Goal: Task Accomplishment & Management: Complete application form

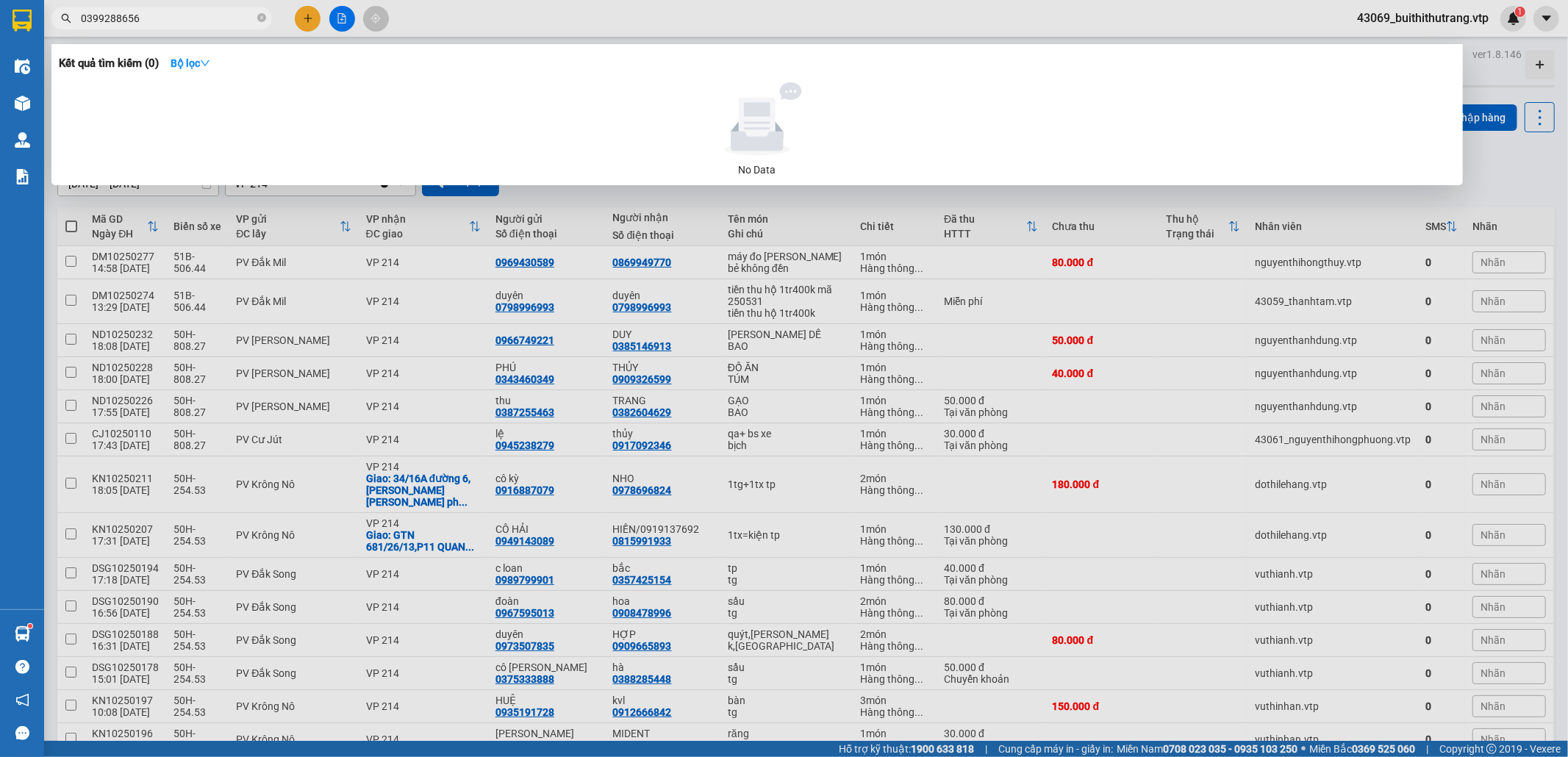
drag, startPoint x: 168, startPoint y: 19, endPoint x: 74, endPoint y: 11, distance: 94.3
click at [74, 11] on span "0399288656" at bounding box center [161, 18] width 221 height 22
type input "0909326599"
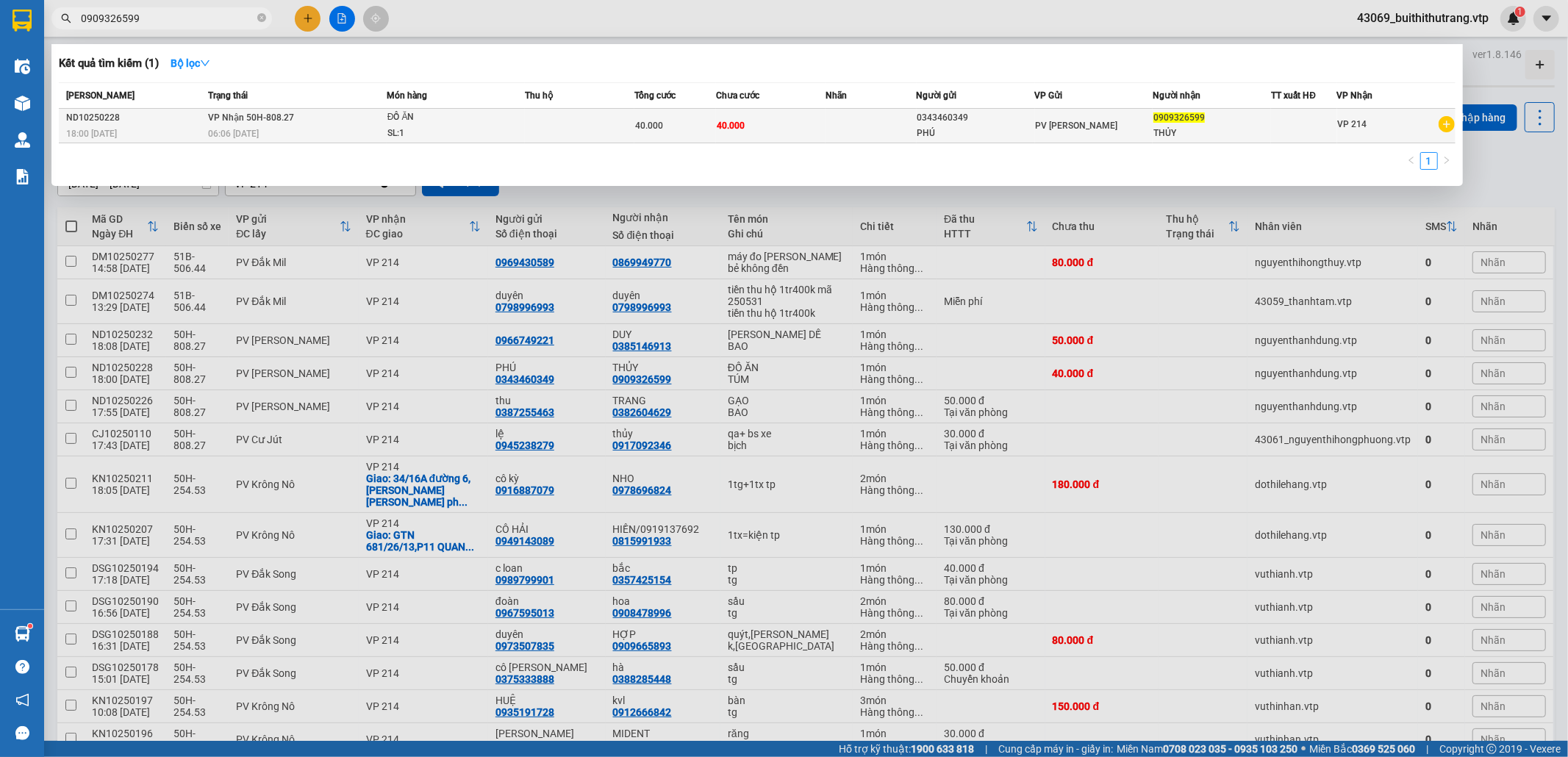
click at [1110, 130] on div "PV [PERSON_NAME]" at bounding box center [1094, 126] width 117 height 16
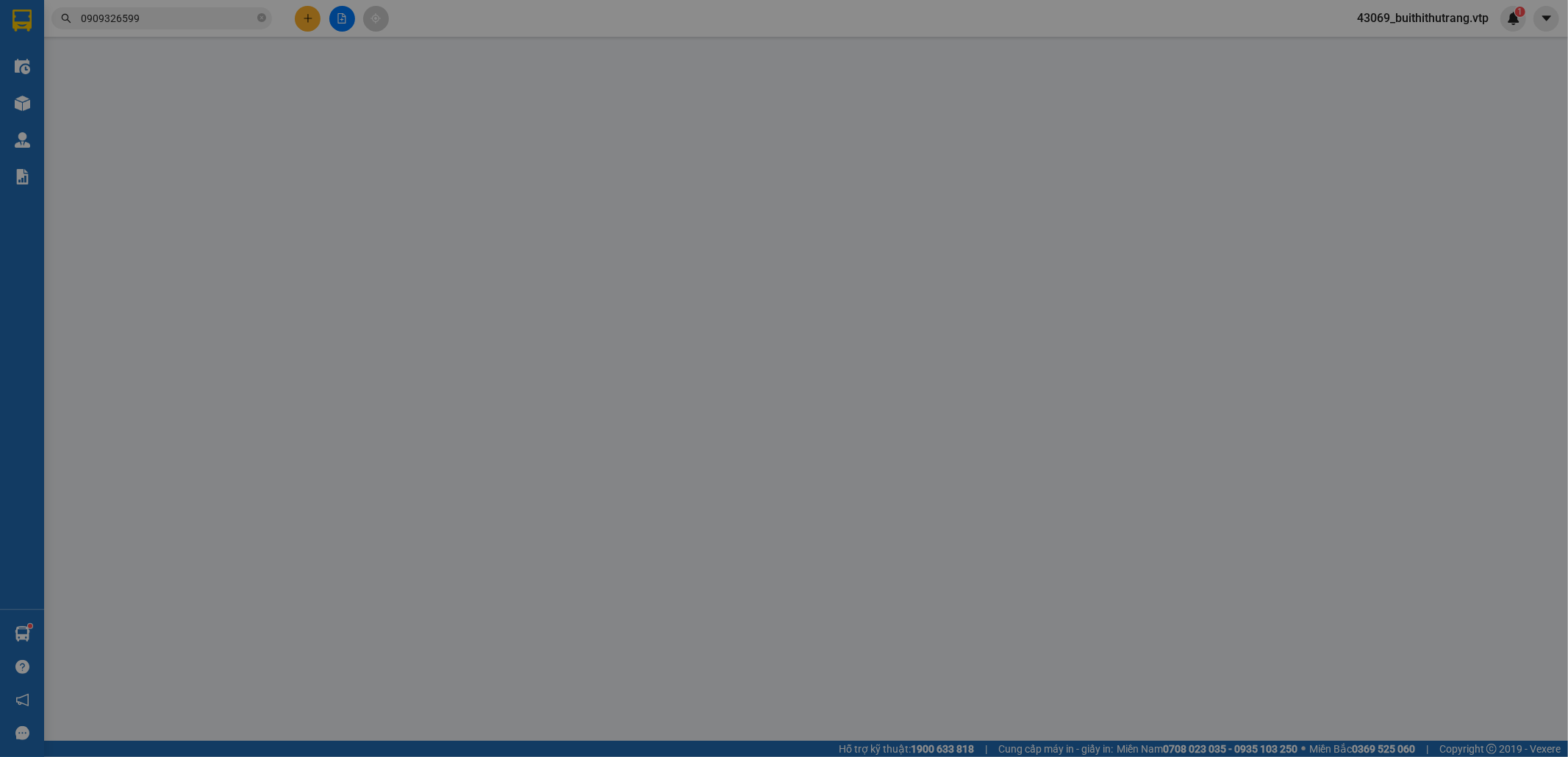
type input "2.000"
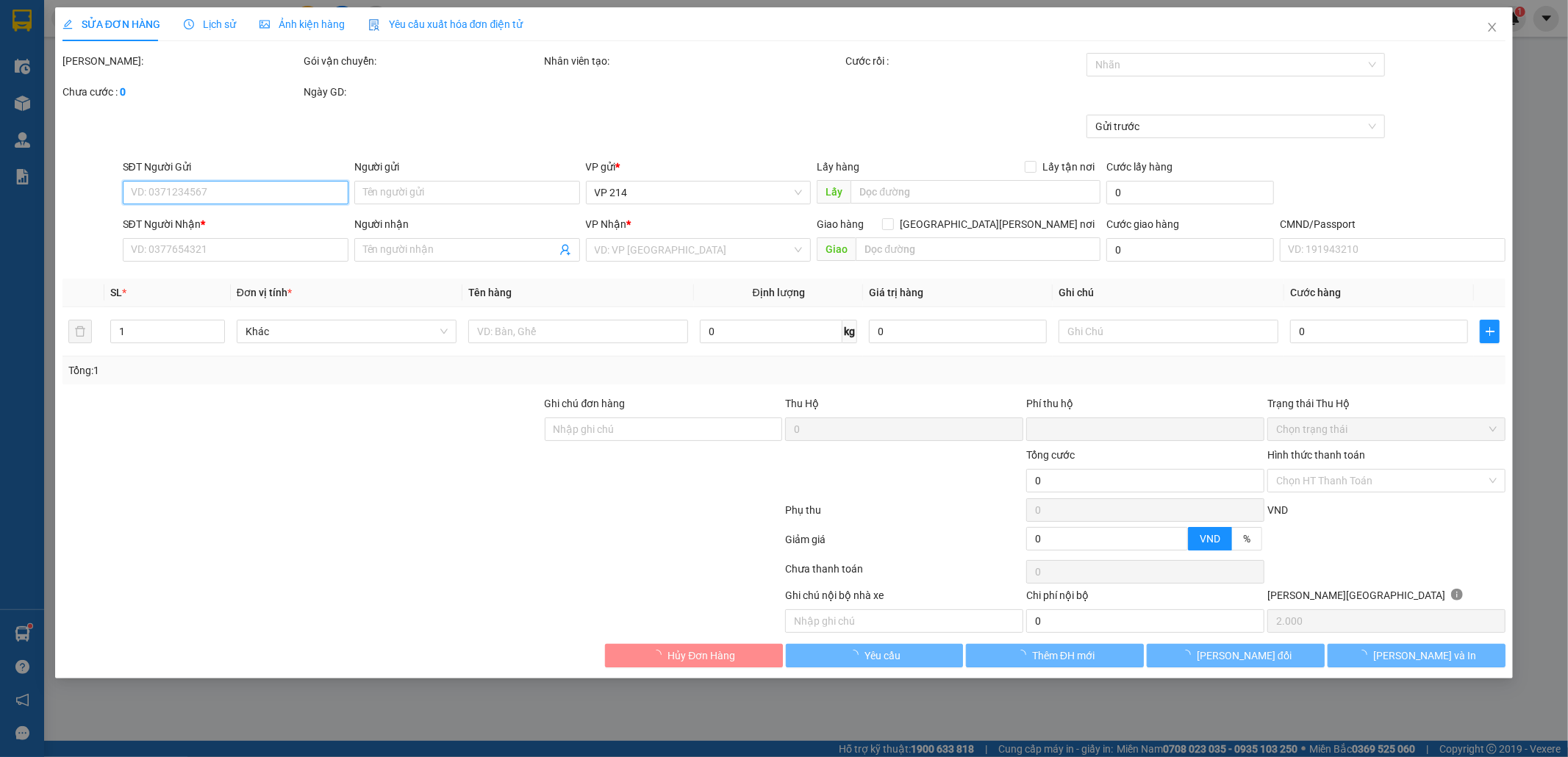
type input "0343460349"
type input "PHÚ"
type input "0909326599"
type input "THỦY"
type input "0"
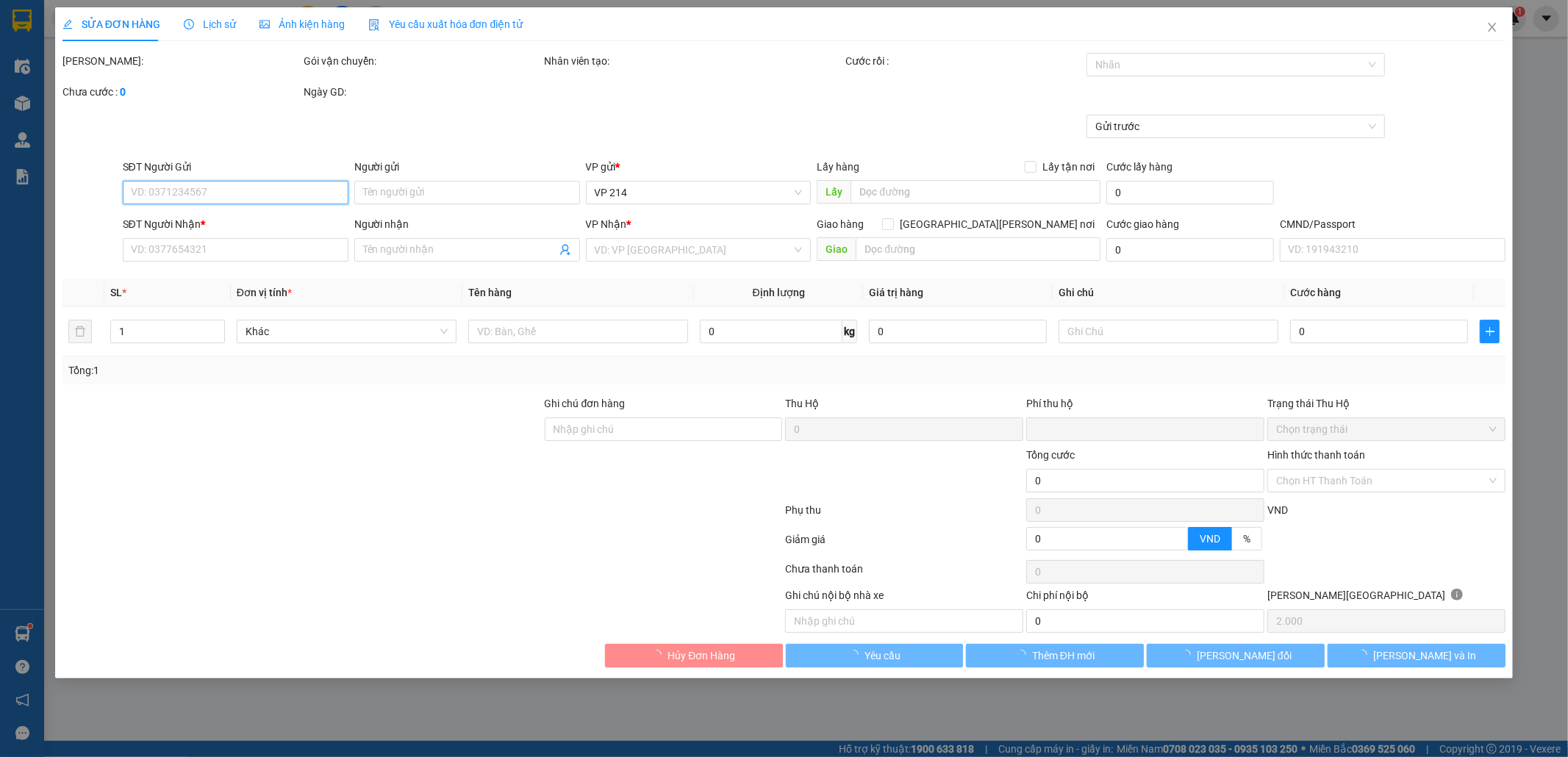
type input "40.000"
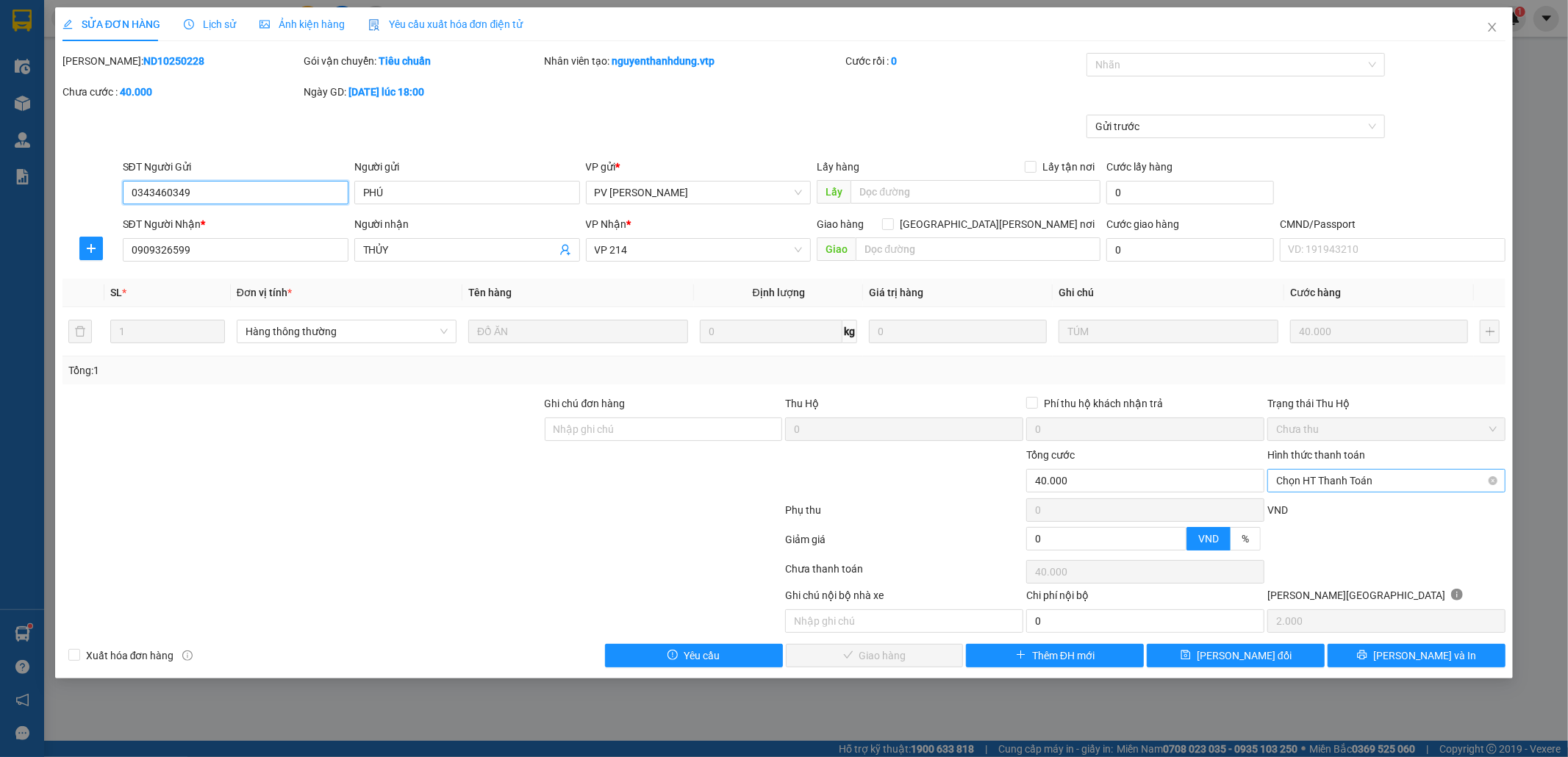
click at [1439, 483] on span "Chọn HT Thanh Toán" at bounding box center [1386, 480] width 221 height 22
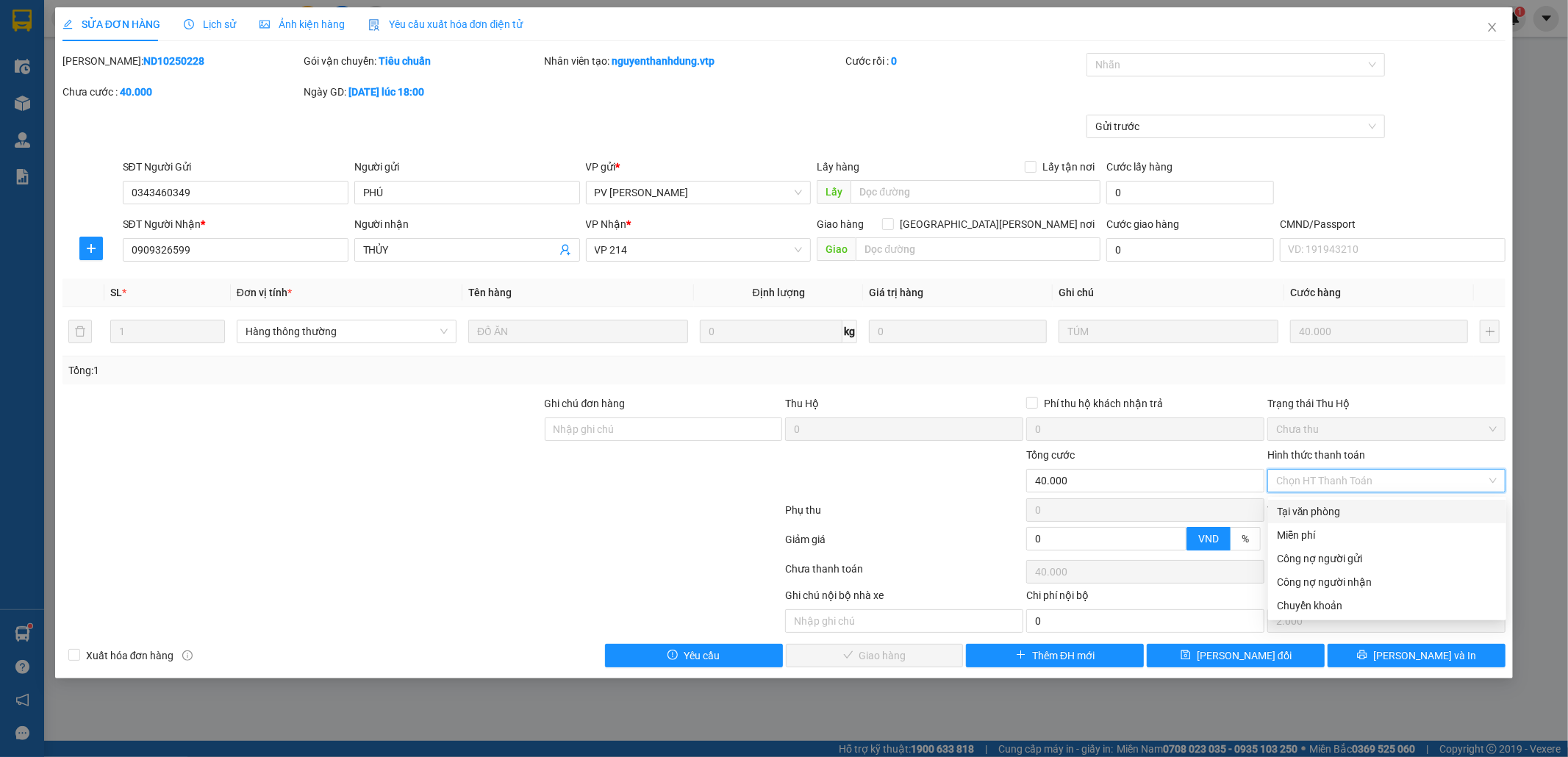
click at [1390, 507] on div "Tại văn phòng" at bounding box center [1387, 512] width 221 height 16
type input "0"
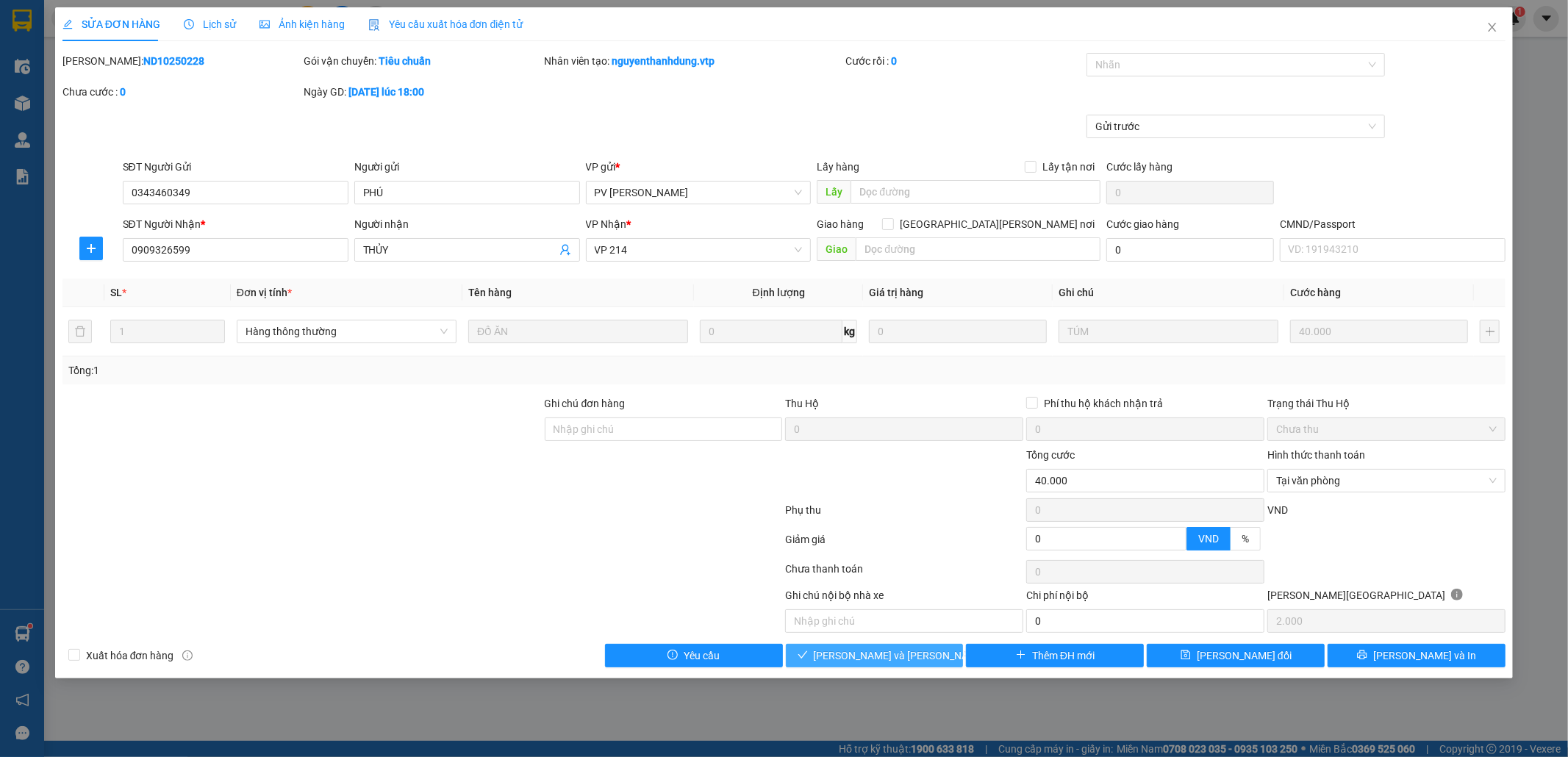
click at [883, 663] on span "[PERSON_NAME] và [PERSON_NAME] hàng" at bounding box center [913, 656] width 199 height 16
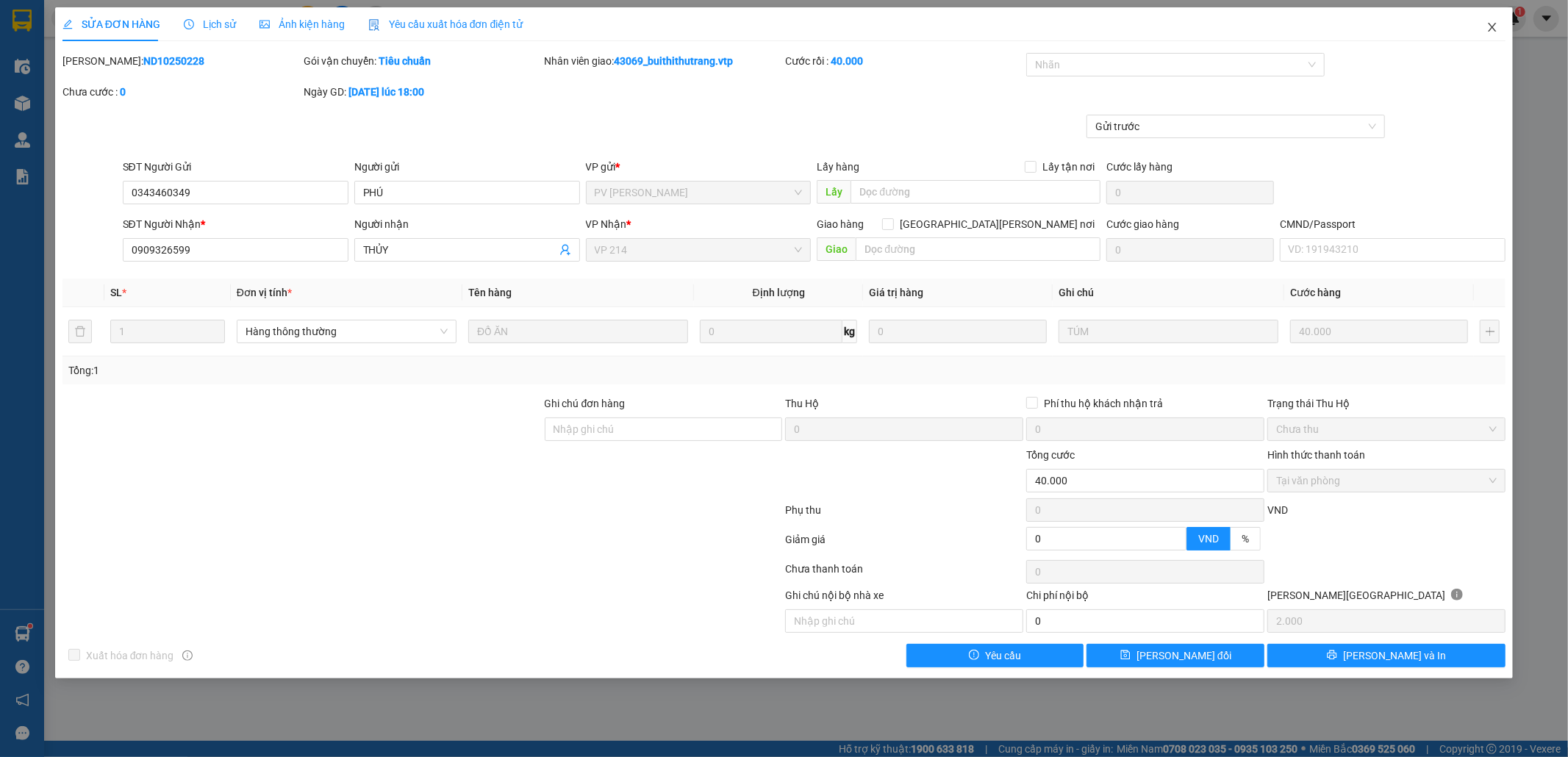
click at [1493, 27] on icon "close" at bounding box center [1492, 27] width 12 height 12
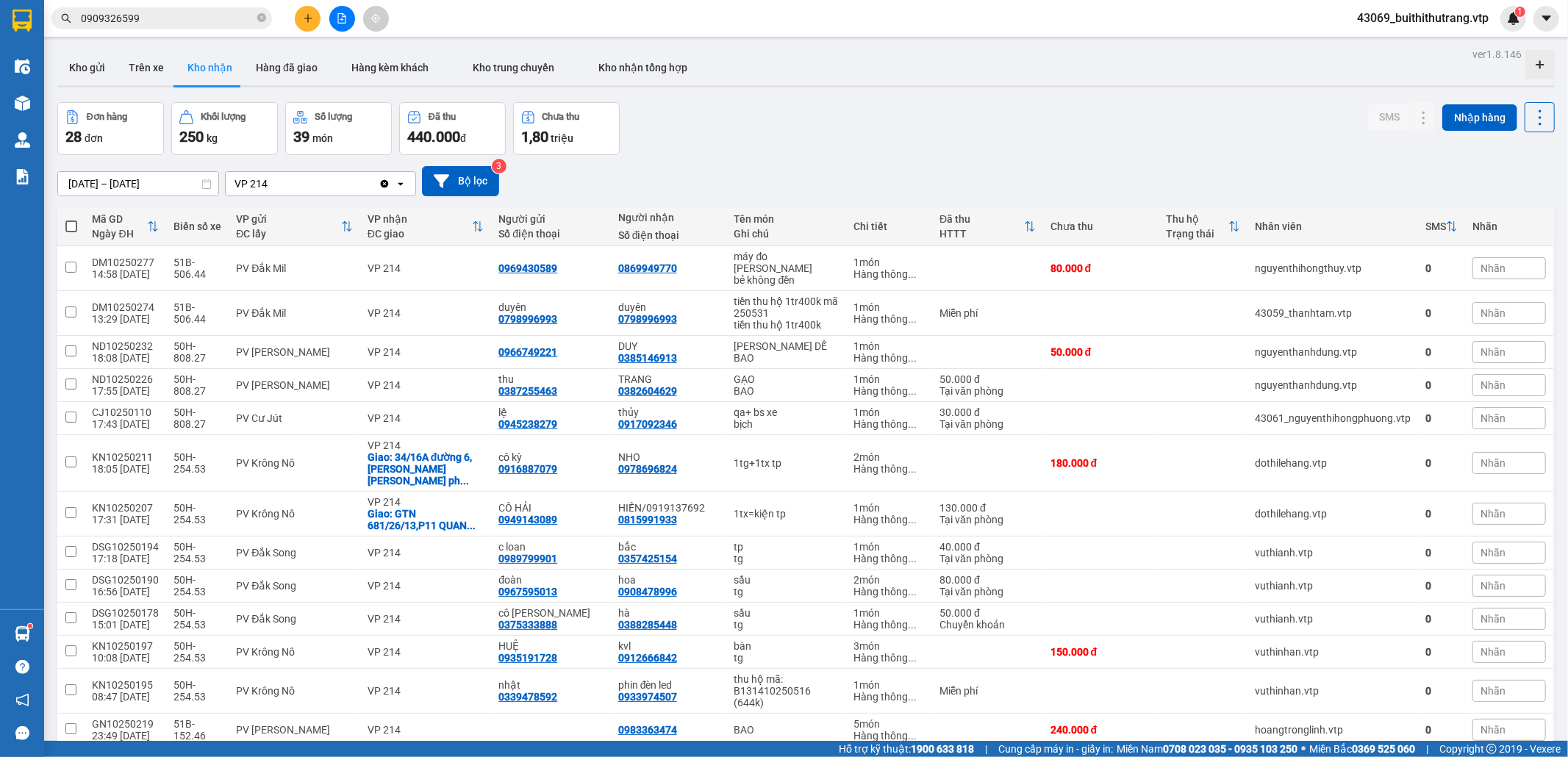
click at [174, 20] on input "0909326599" at bounding box center [168, 19] width 174 height 16
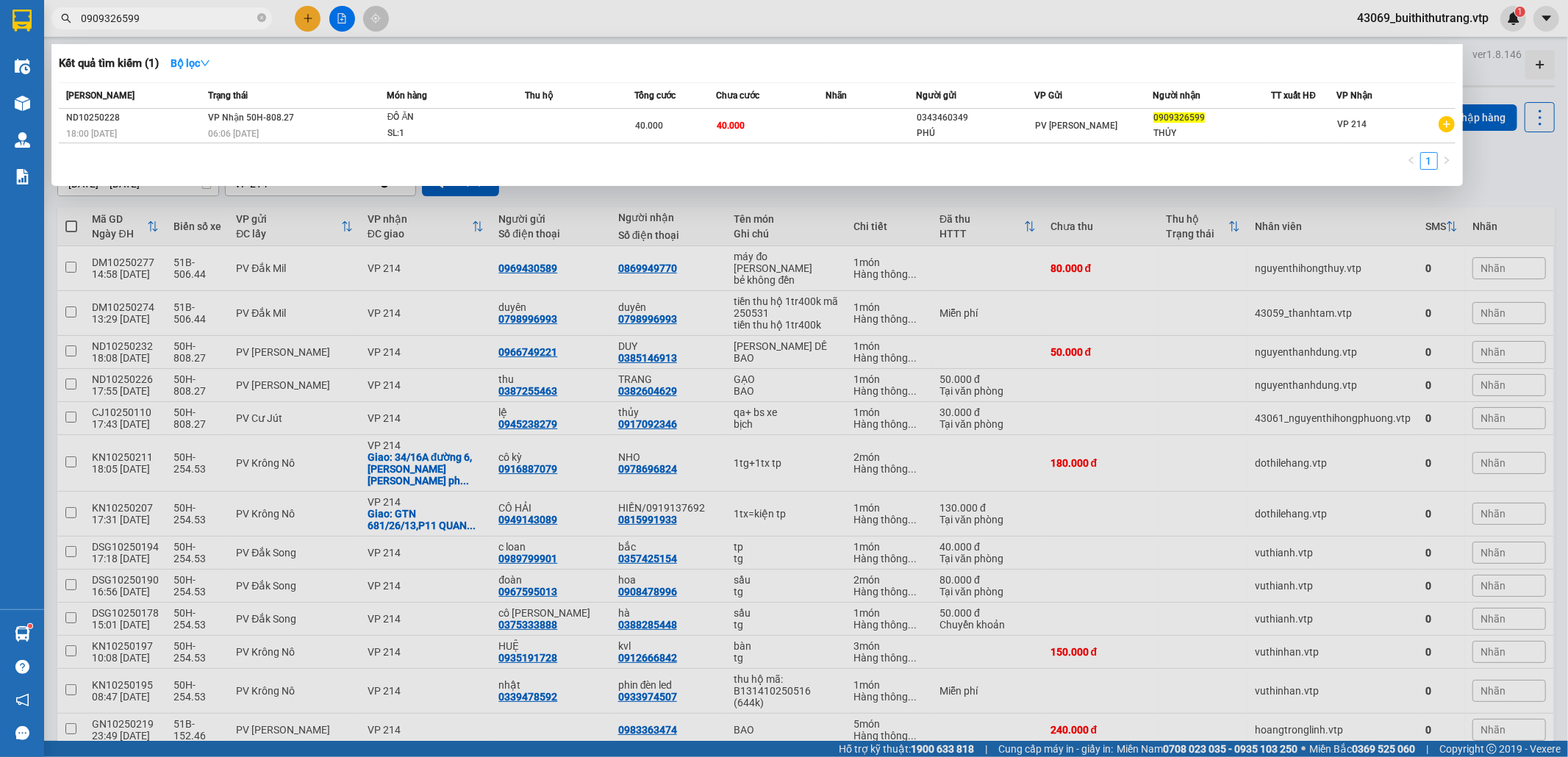
drag, startPoint x: 147, startPoint y: 19, endPoint x: 75, endPoint y: 24, distance: 72.2
click at [75, 24] on span "0909326599" at bounding box center [161, 18] width 221 height 22
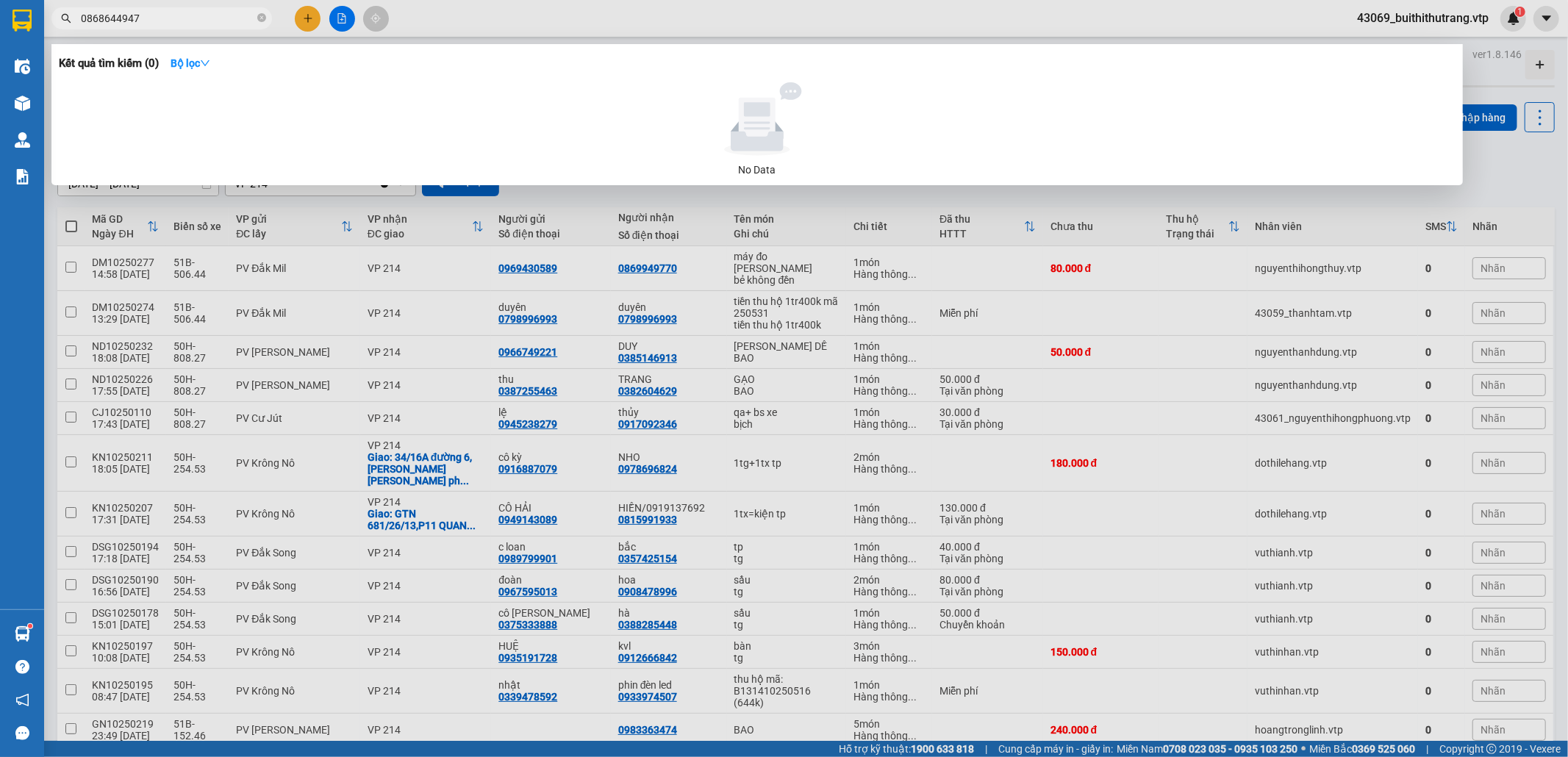
drag, startPoint x: 153, startPoint y: 24, endPoint x: 74, endPoint y: 40, distance: 80.6
click at [74, 32] on div "Kết quả [PERSON_NAME] ( 0 ) Bộ lọc No Data 0868644947" at bounding box center [143, 19] width 286 height 26
type input "0385203463"
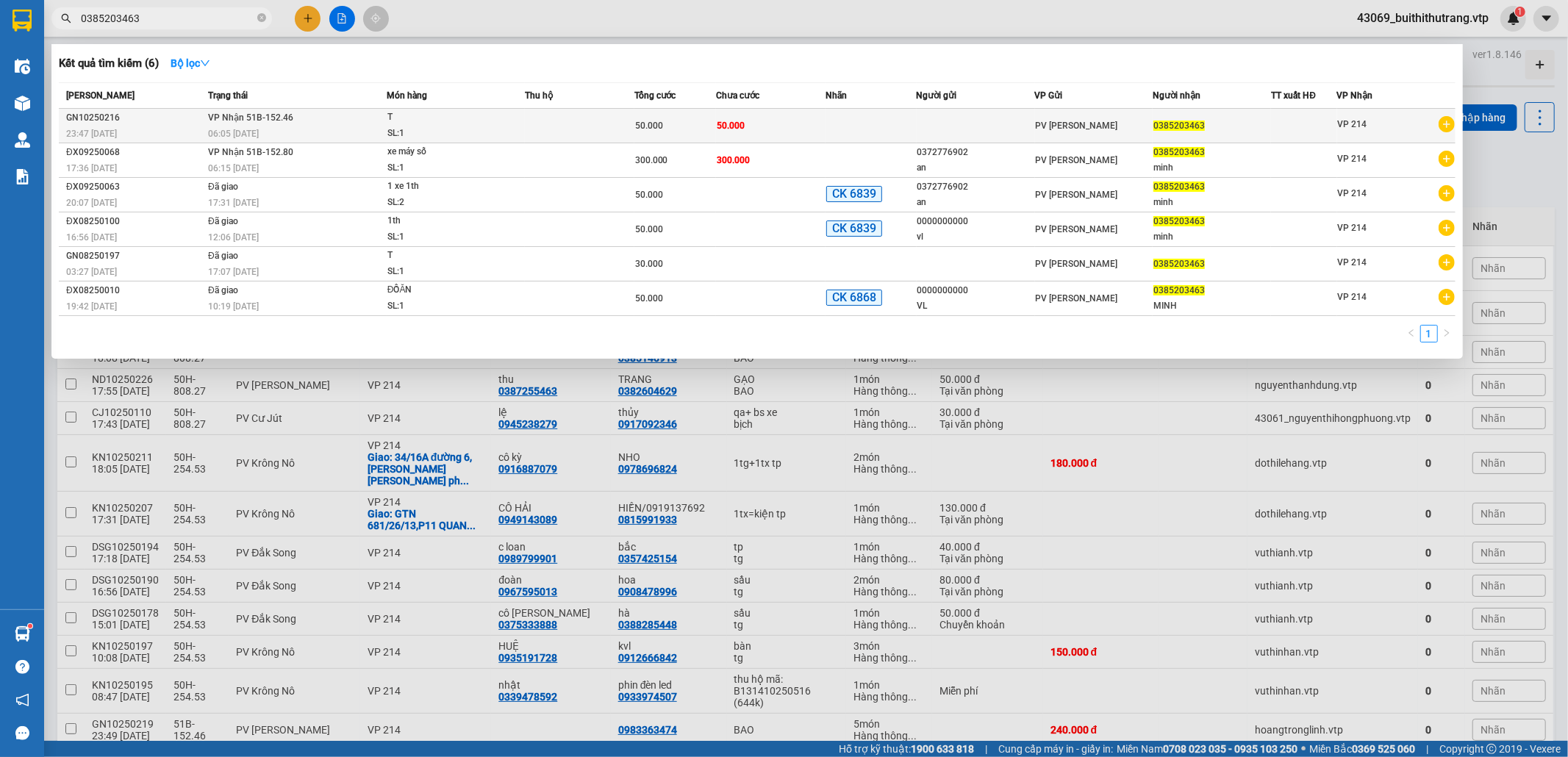
click at [780, 118] on td "50.000" at bounding box center [771, 126] width 110 height 35
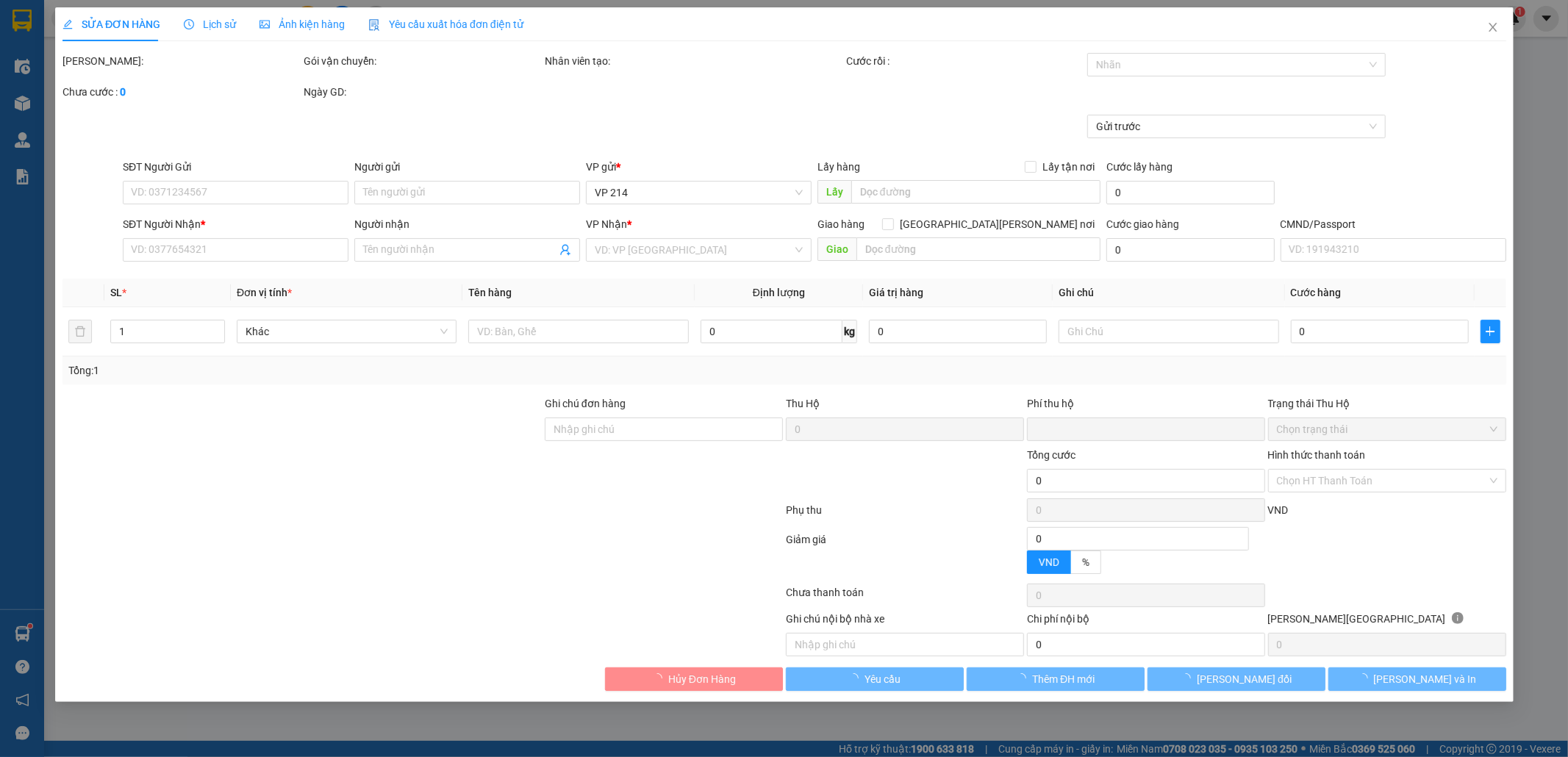
type input "10.000"
type input "0385203463"
type input "0"
type input "50.000"
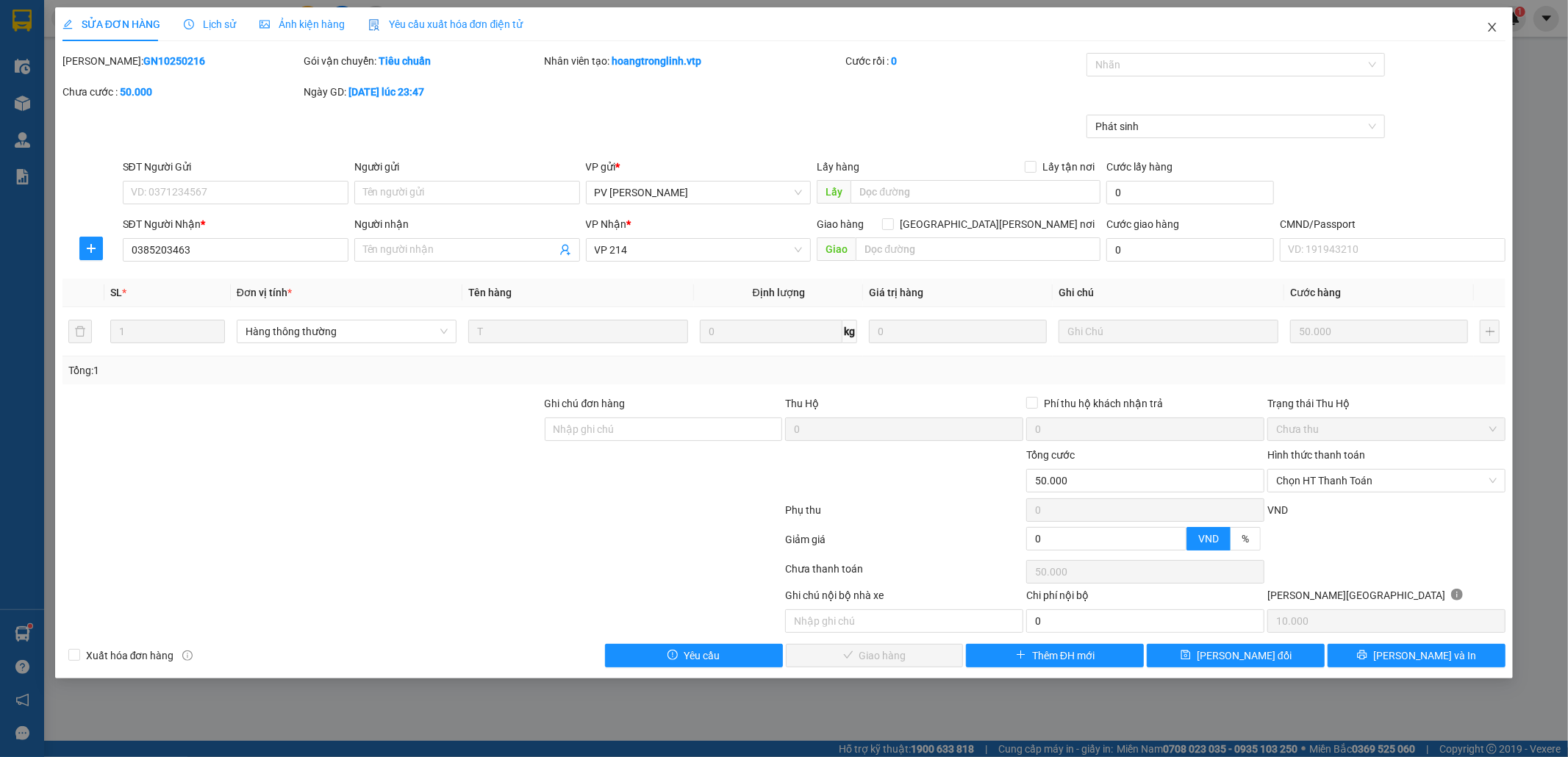
click at [1492, 28] on icon "close" at bounding box center [1492, 27] width 12 height 12
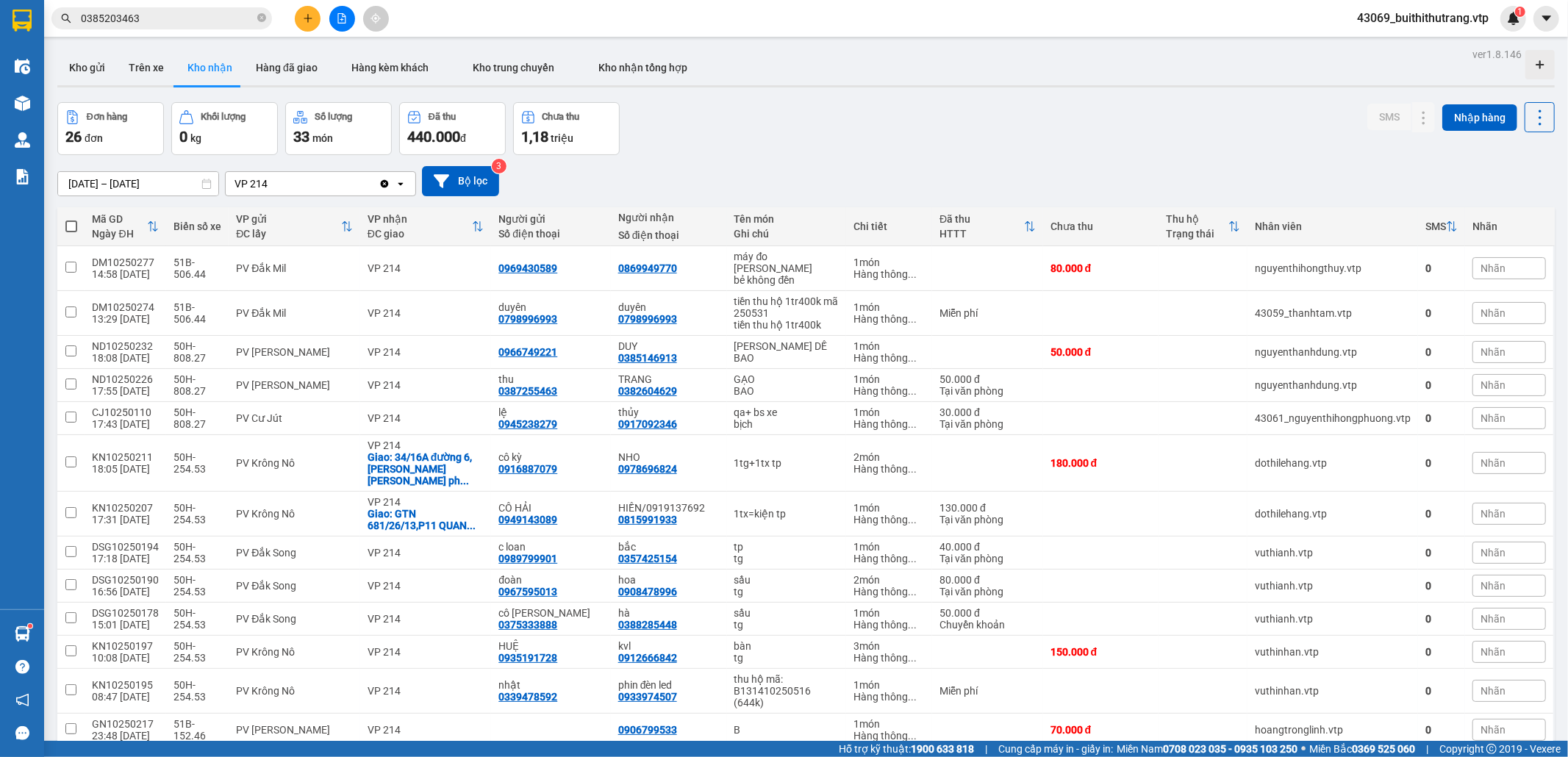
click at [156, 24] on input "0385203463" at bounding box center [168, 19] width 174 height 16
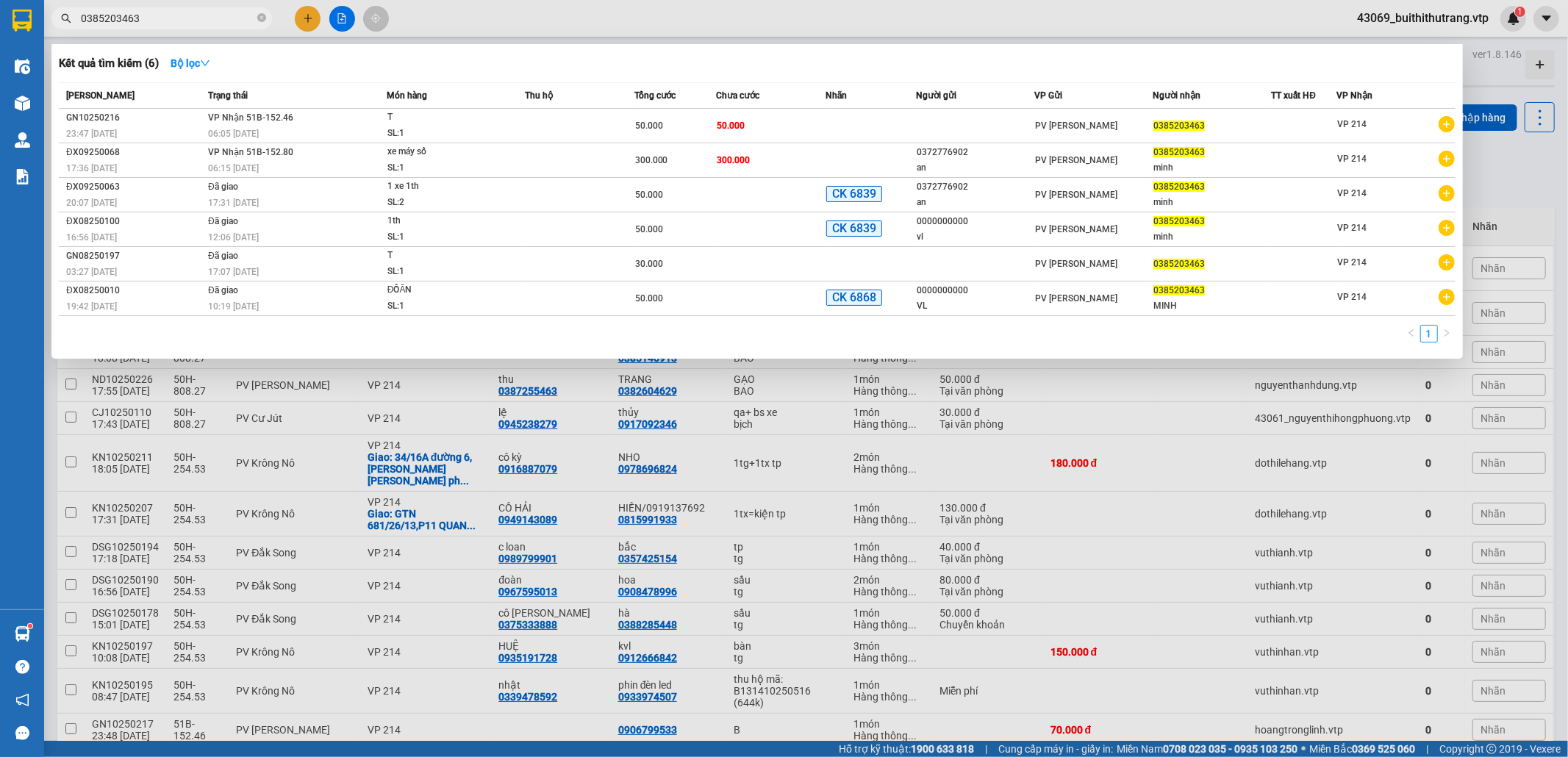
drag, startPoint x: 148, startPoint y: 22, endPoint x: 76, endPoint y: 25, distance: 72.1
click at [76, 25] on span "0385203463" at bounding box center [161, 18] width 221 height 22
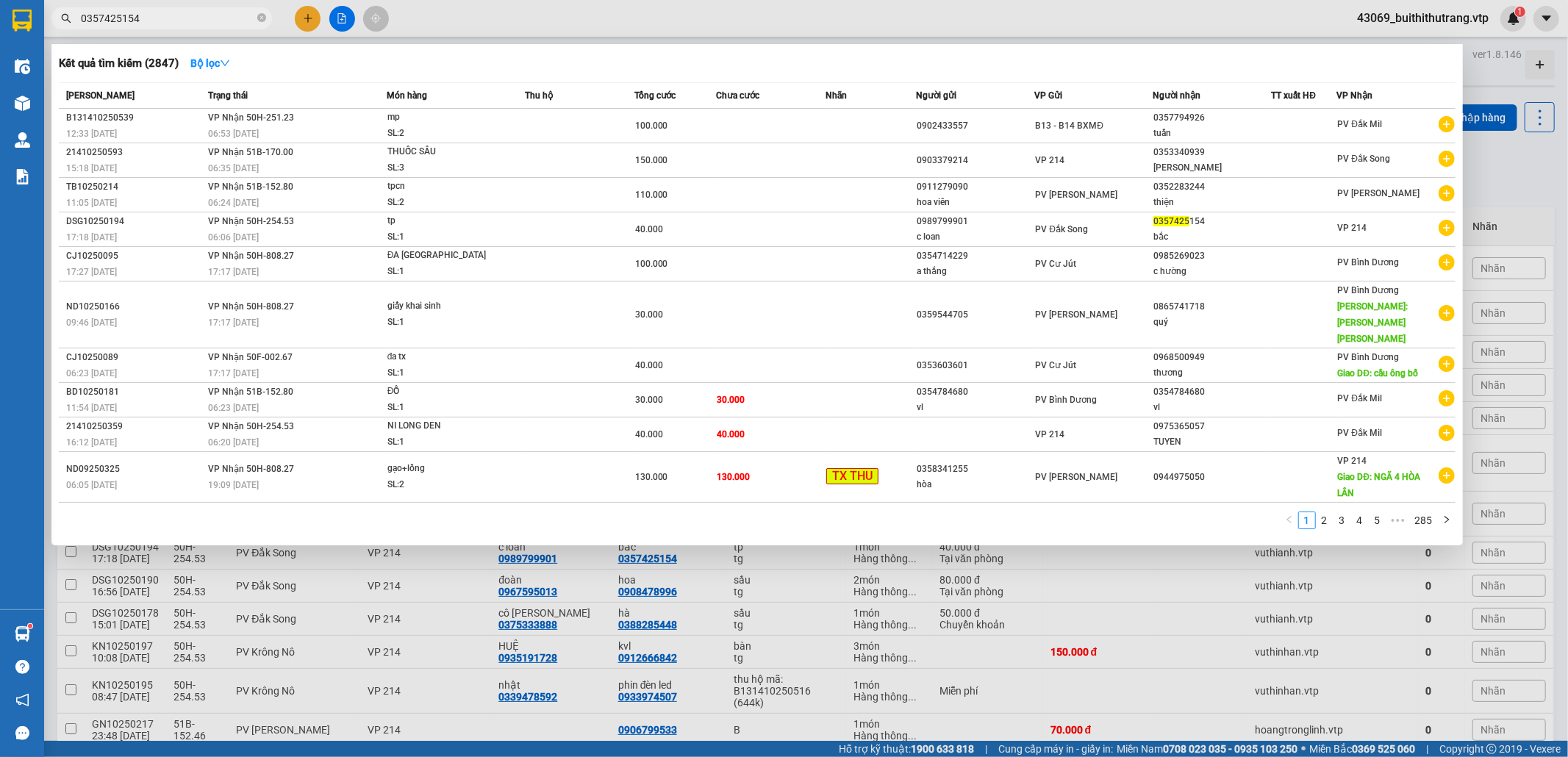
type input "0357425154"
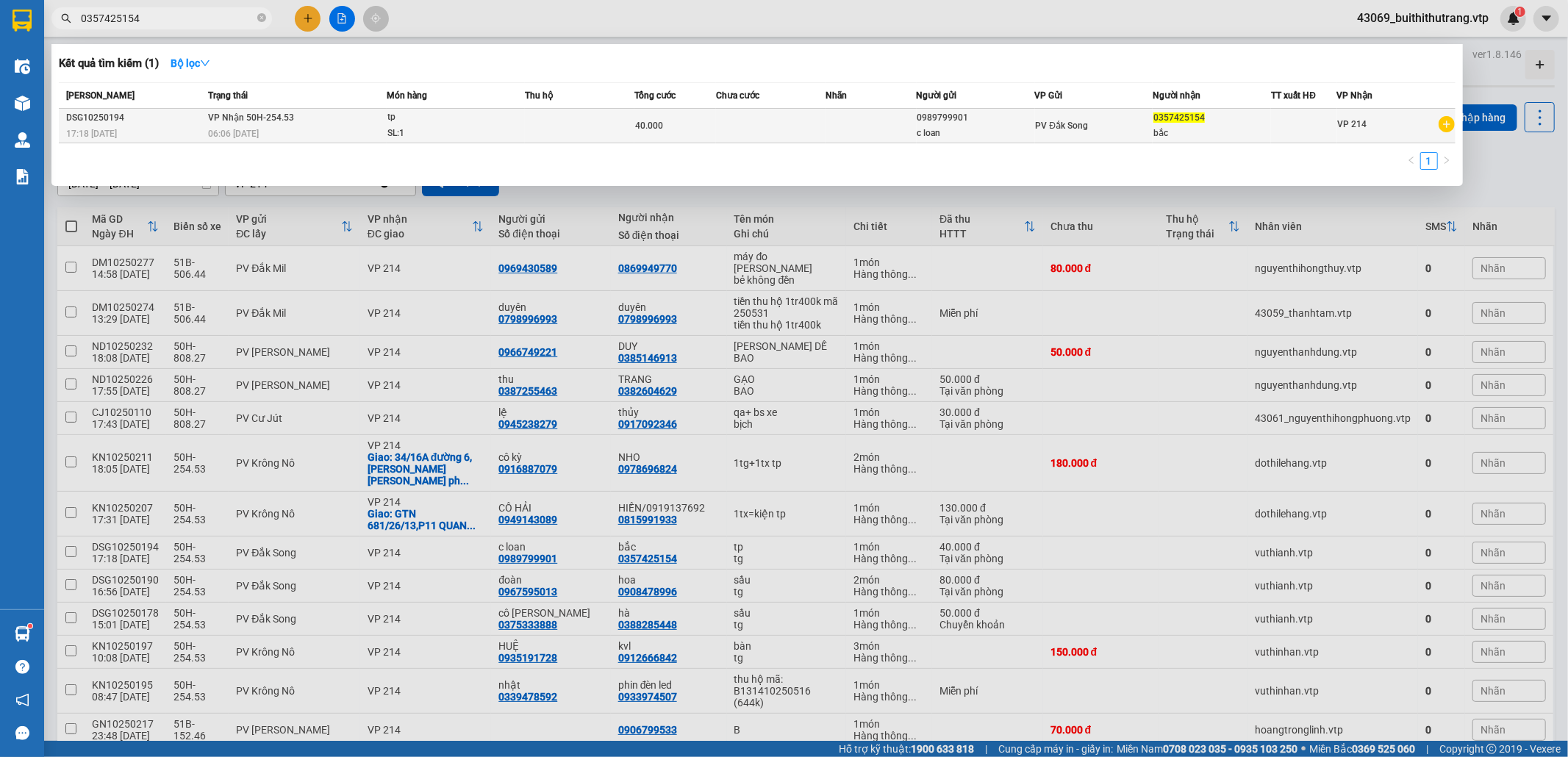
click at [1020, 127] on div "c loan" at bounding box center [976, 133] width 117 height 15
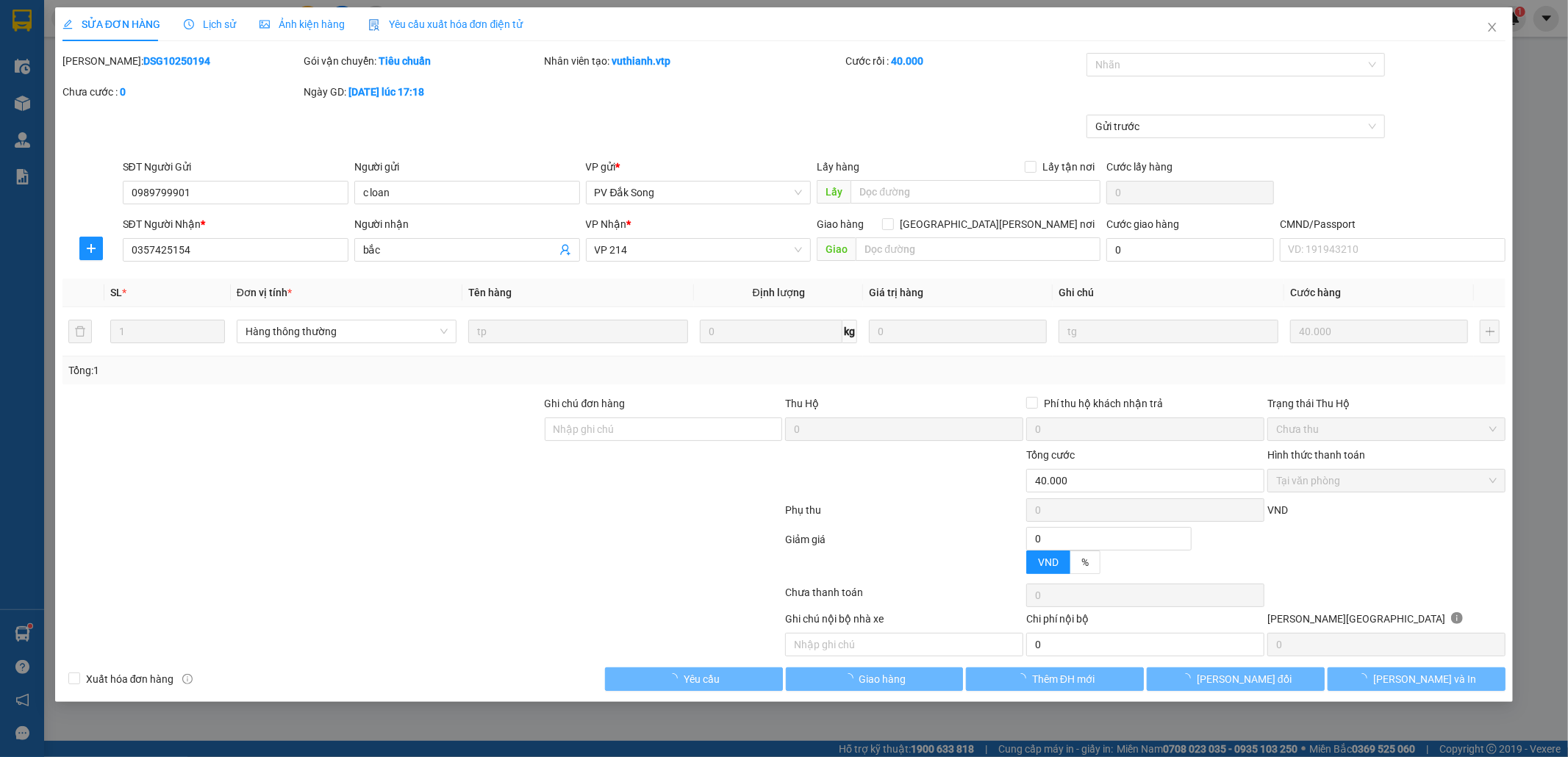
type input "0989799901"
type input "c loan"
type input "0357425154"
type input "bắc"
type input "0"
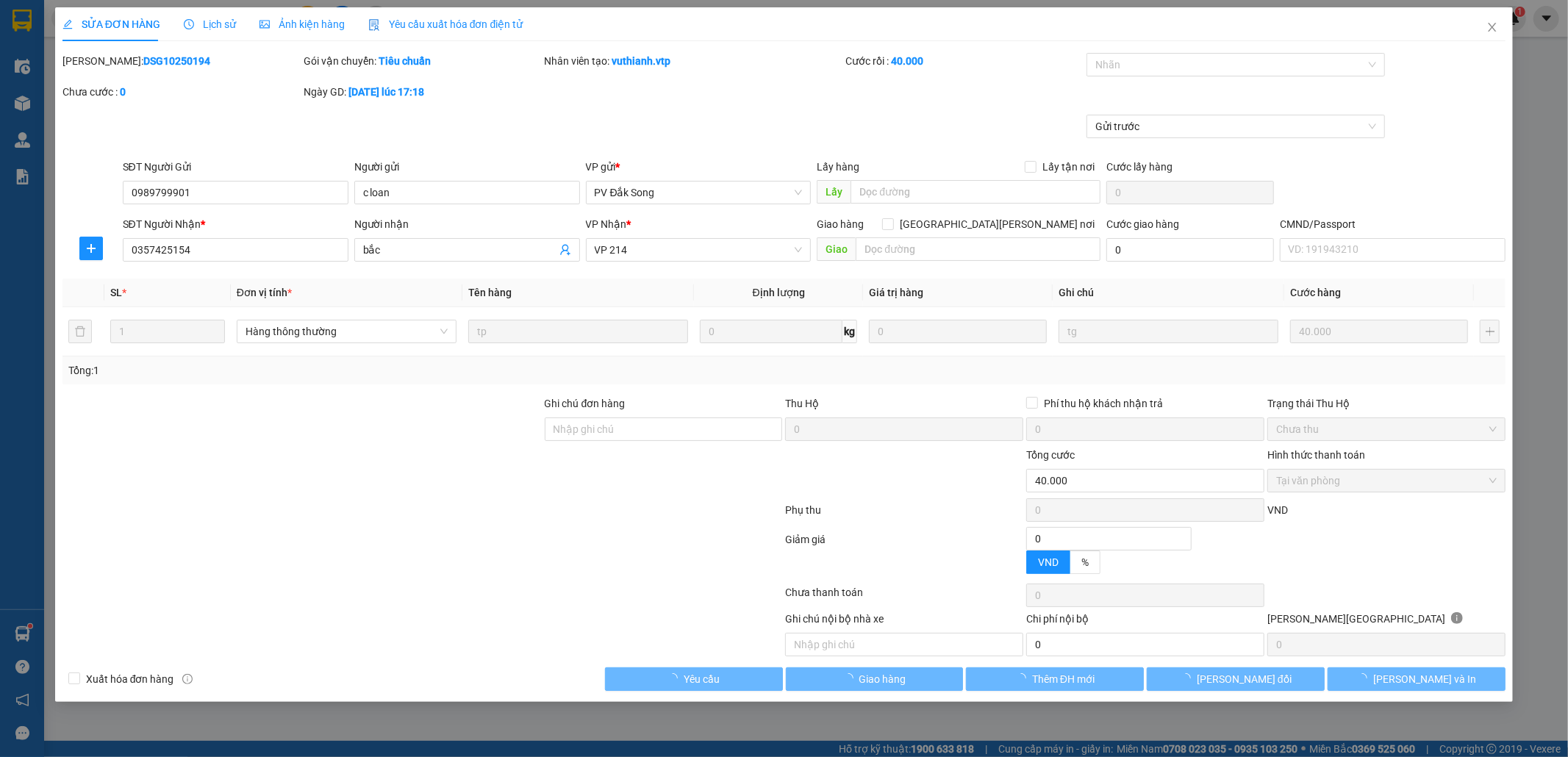
type input "40.000"
type input "2.000"
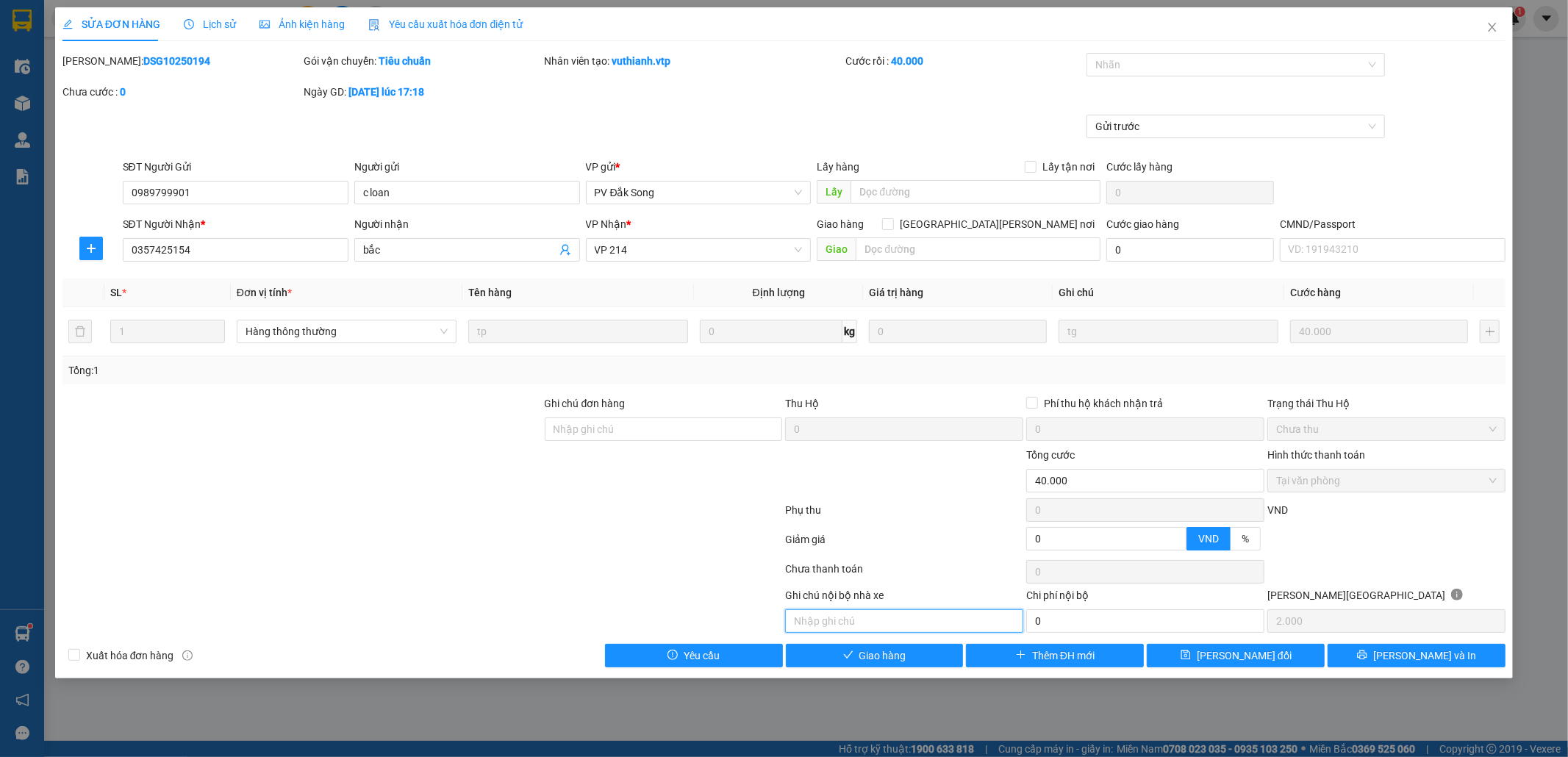
click at [904, 625] on input "text" at bounding box center [904, 621] width 238 height 24
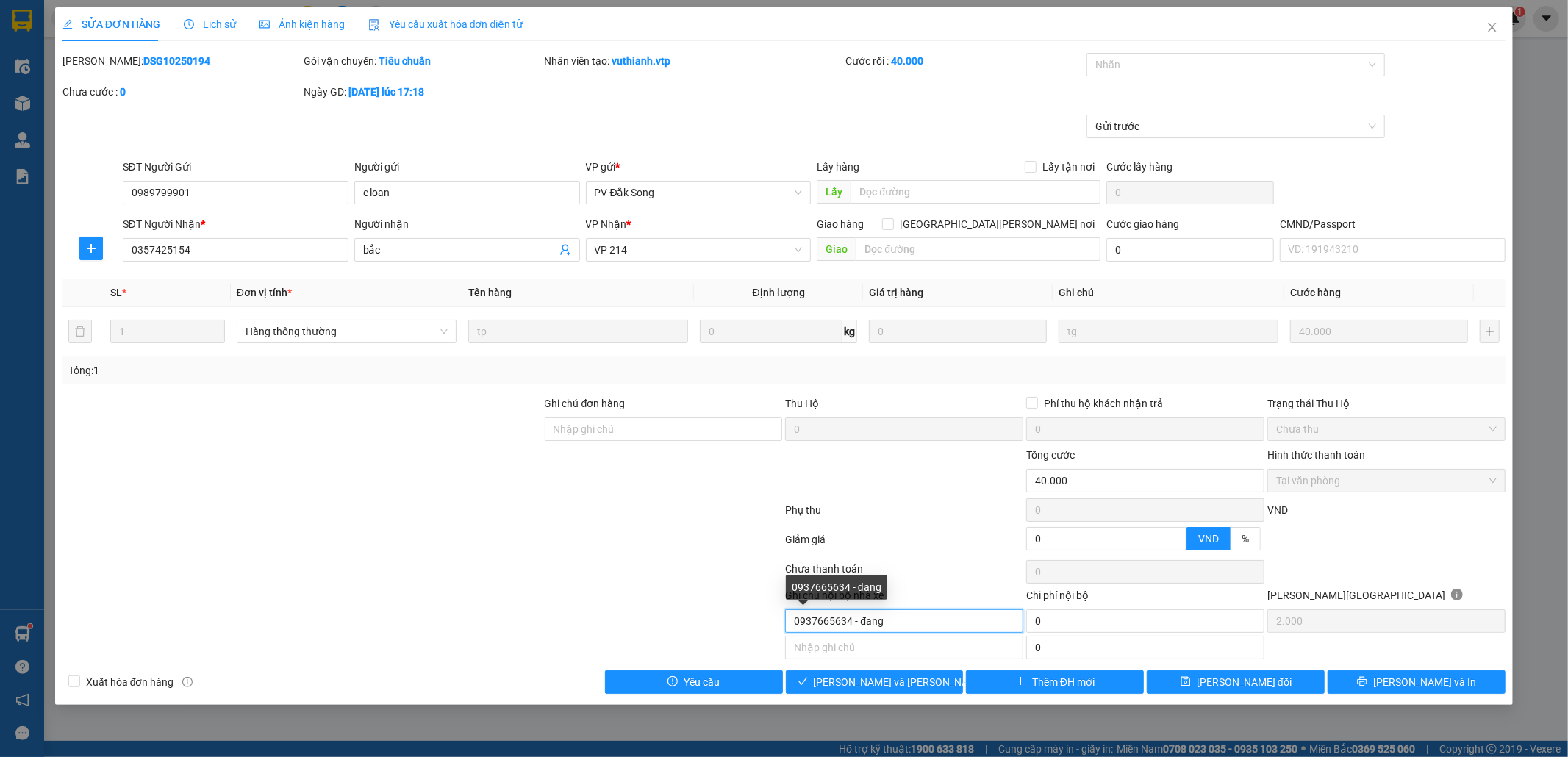
drag, startPoint x: 850, startPoint y: 627, endPoint x: 784, endPoint y: 632, distance: 66.2
click at [784, 632] on div "Ghi chú nội bộ nhà xe 0937665634 - đang" at bounding box center [904, 610] width 241 height 45
type input "0901103804 - đang"
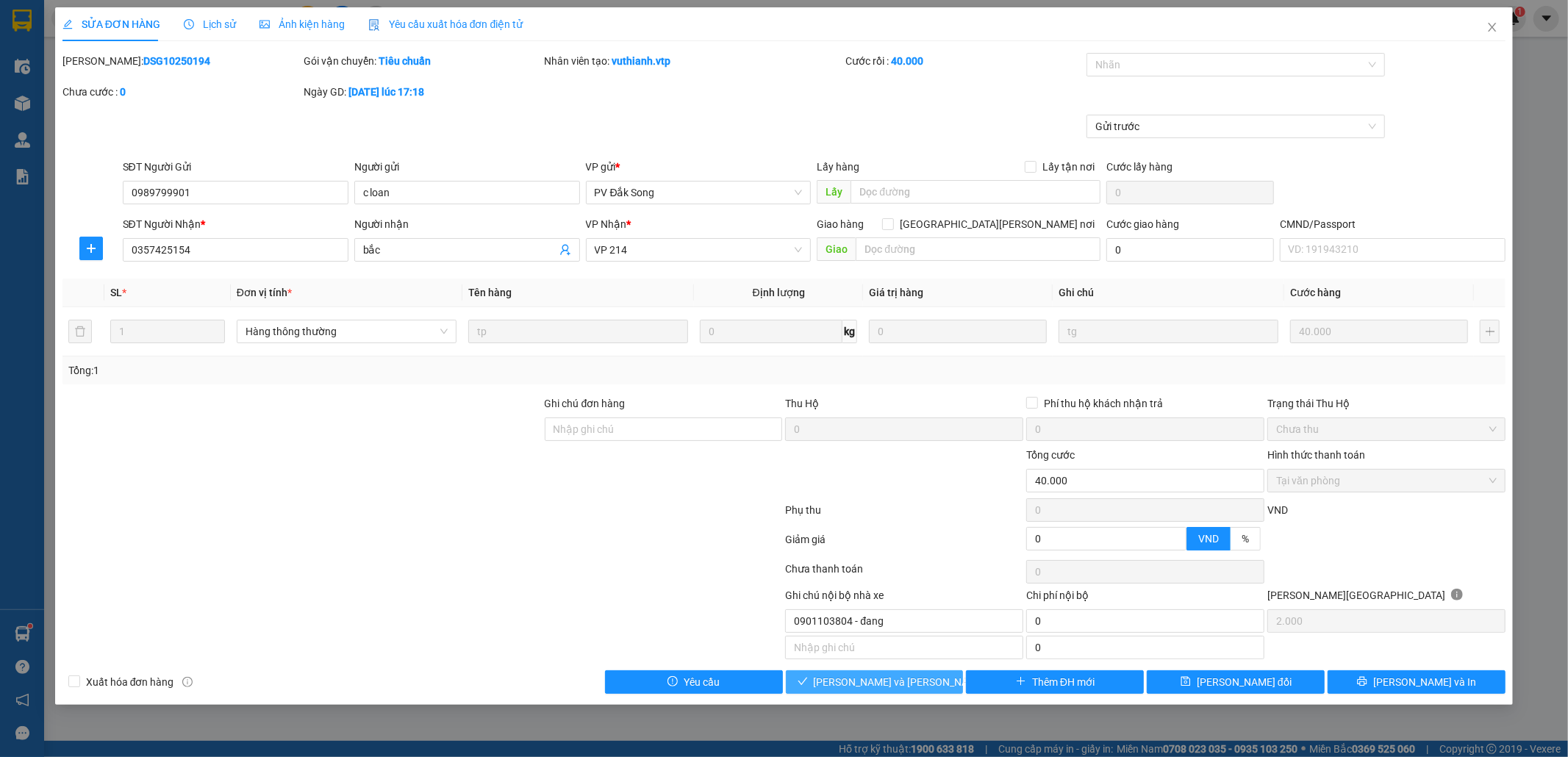
click at [927, 695] on button "[PERSON_NAME] và [PERSON_NAME] hàng" at bounding box center [874, 682] width 178 height 24
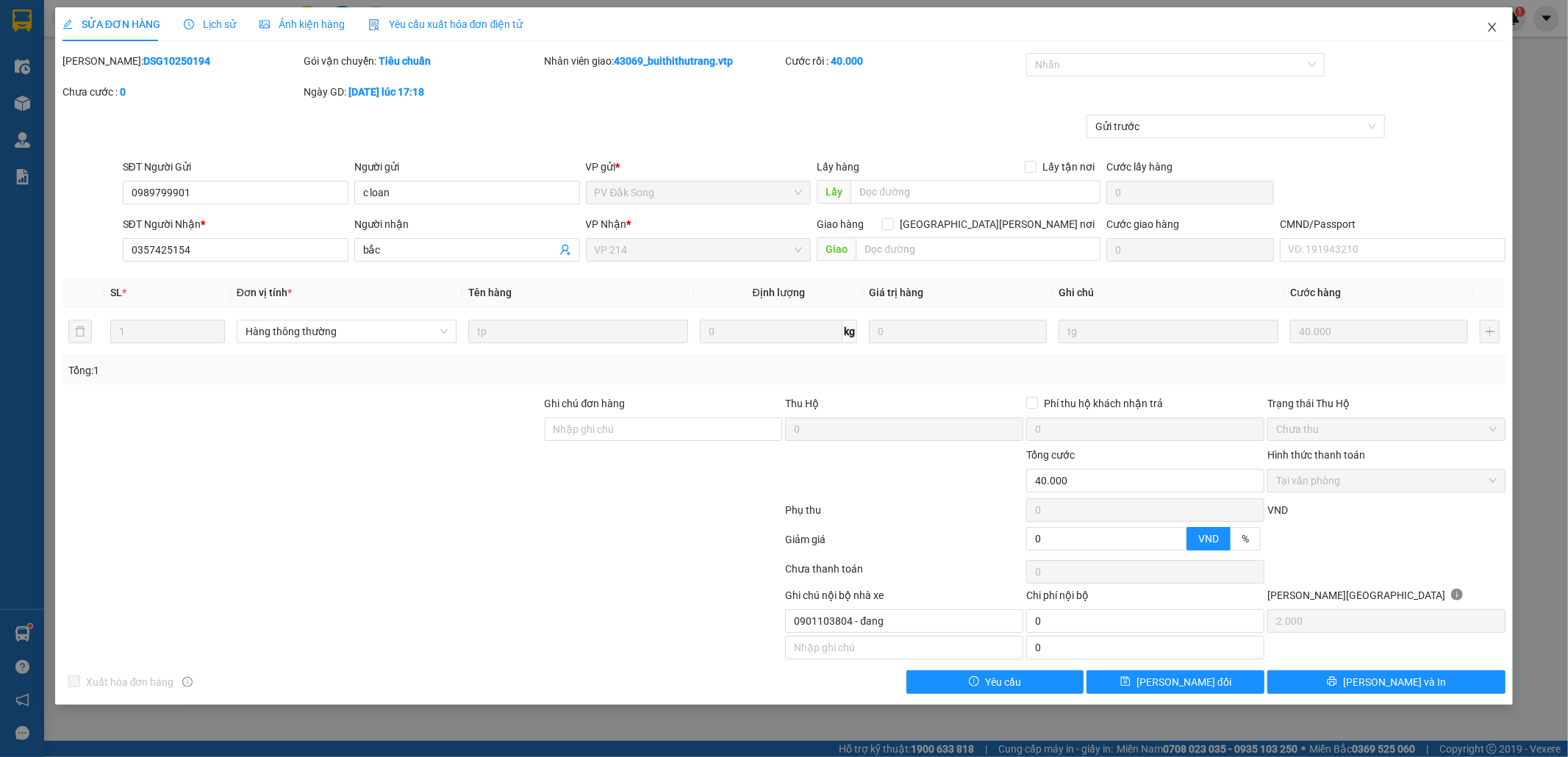
click at [1491, 25] on icon "close" at bounding box center [1493, 27] width 8 height 9
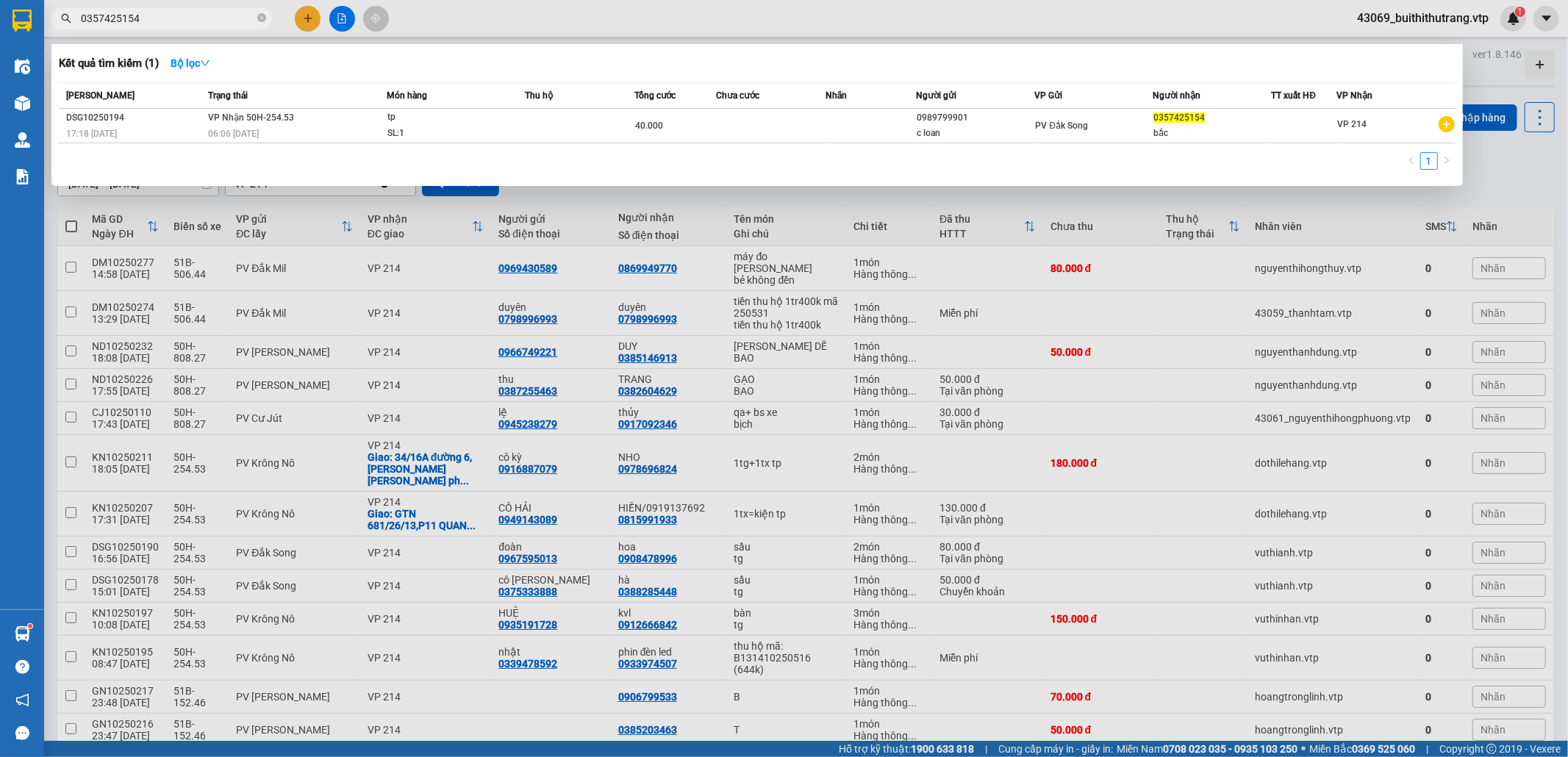
drag, startPoint x: 151, startPoint y: 20, endPoint x: 67, endPoint y: 25, distance: 84.1
click at [67, 25] on span "0357425154" at bounding box center [161, 18] width 221 height 22
type input "0385203463"
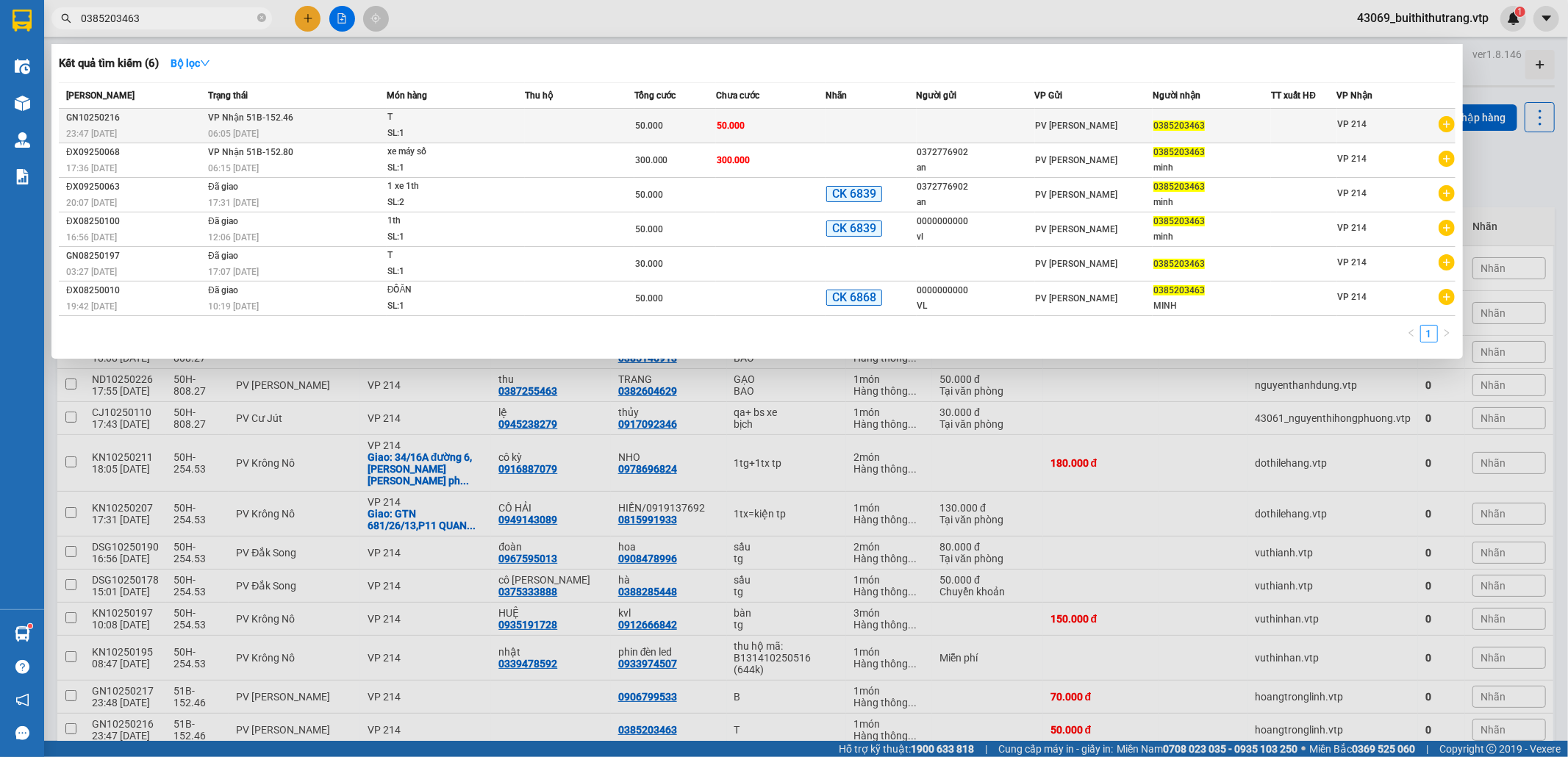
click at [868, 140] on td at bounding box center [871, 126] width 91 height 35
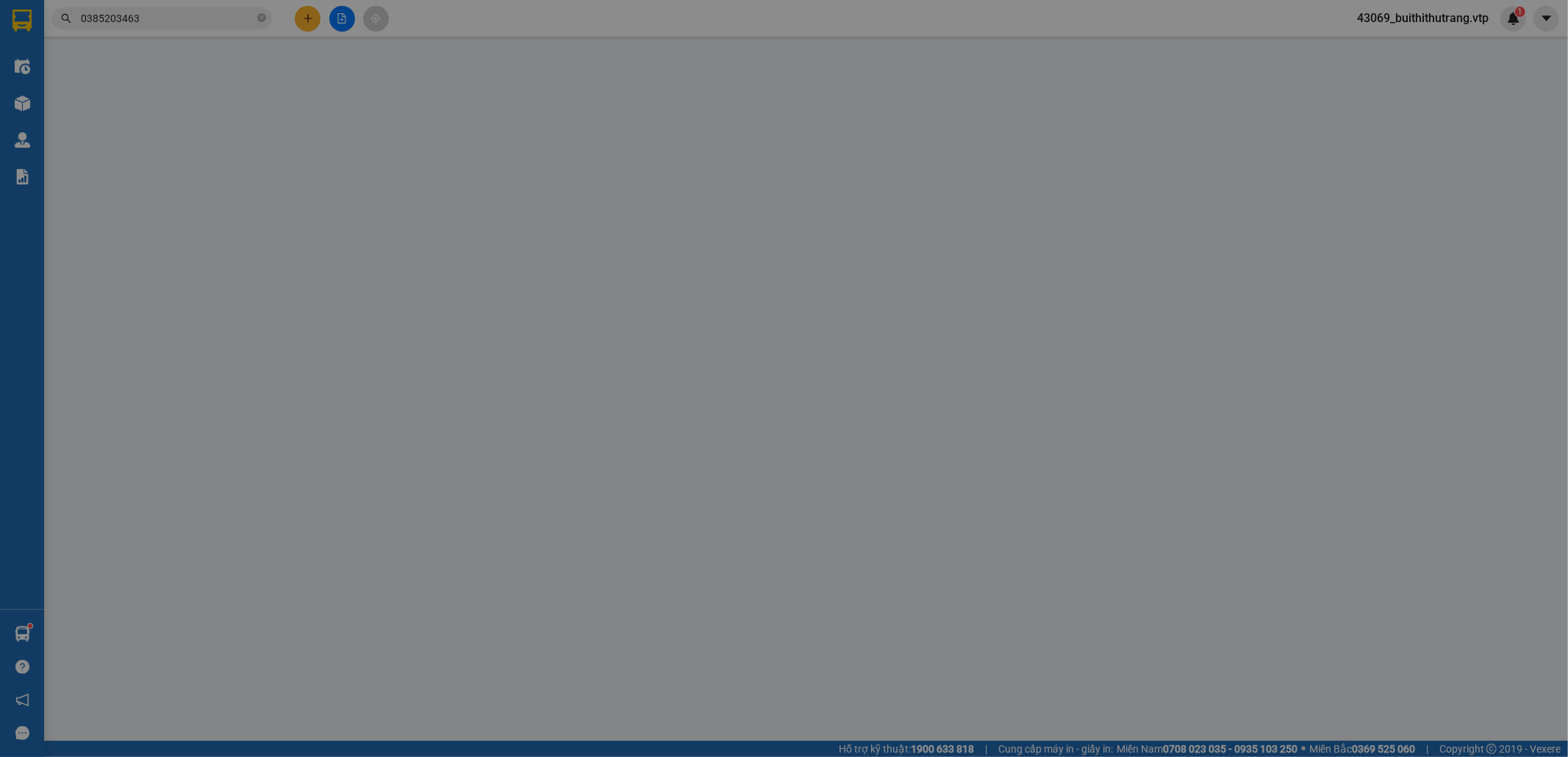
type input "10.000"
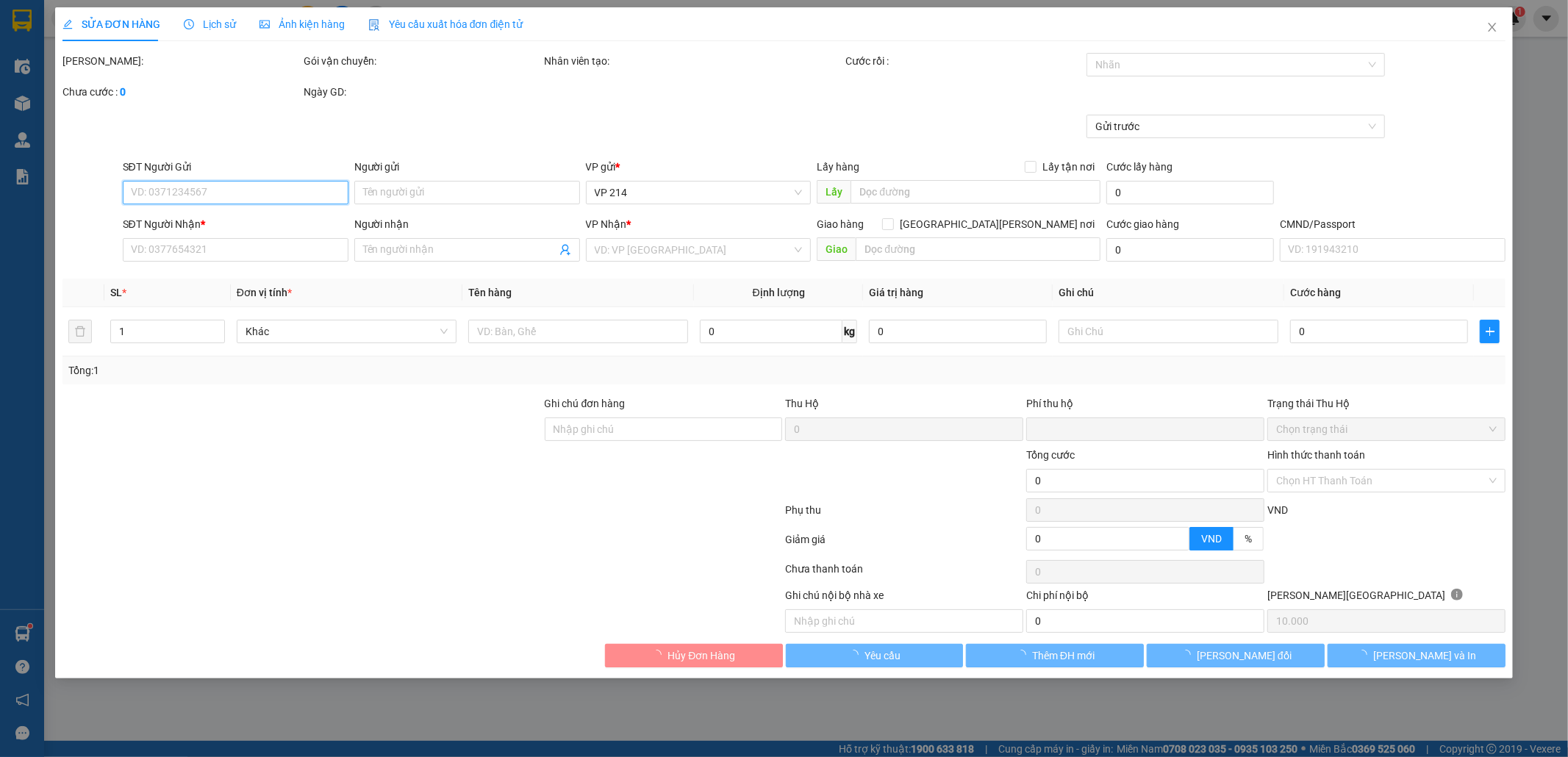
type input "0385203463"
type input "0"
type input "50.000"
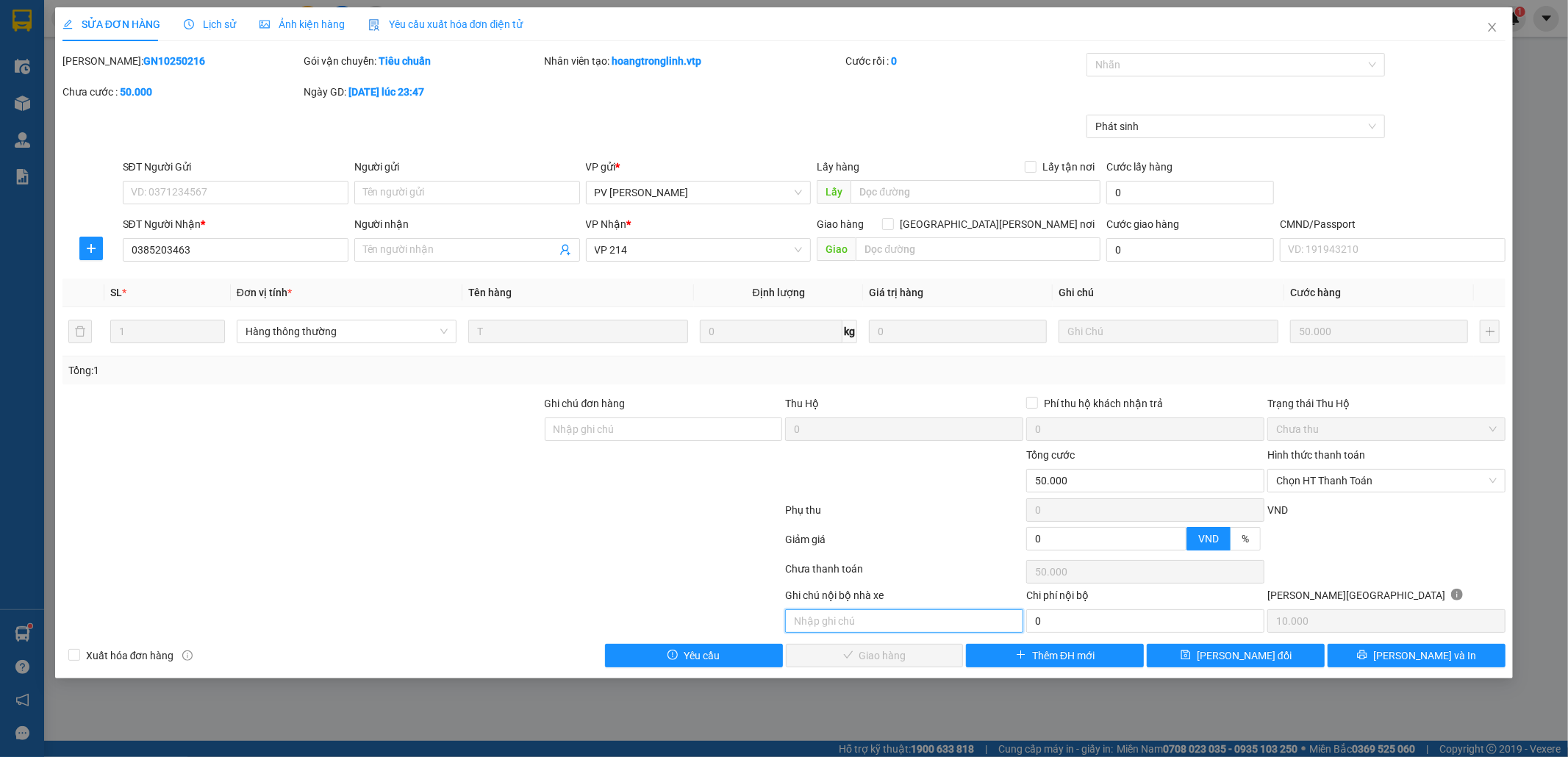
click at [933, 628] on input "text" at bounding box center [904, 621] width 238 height 24
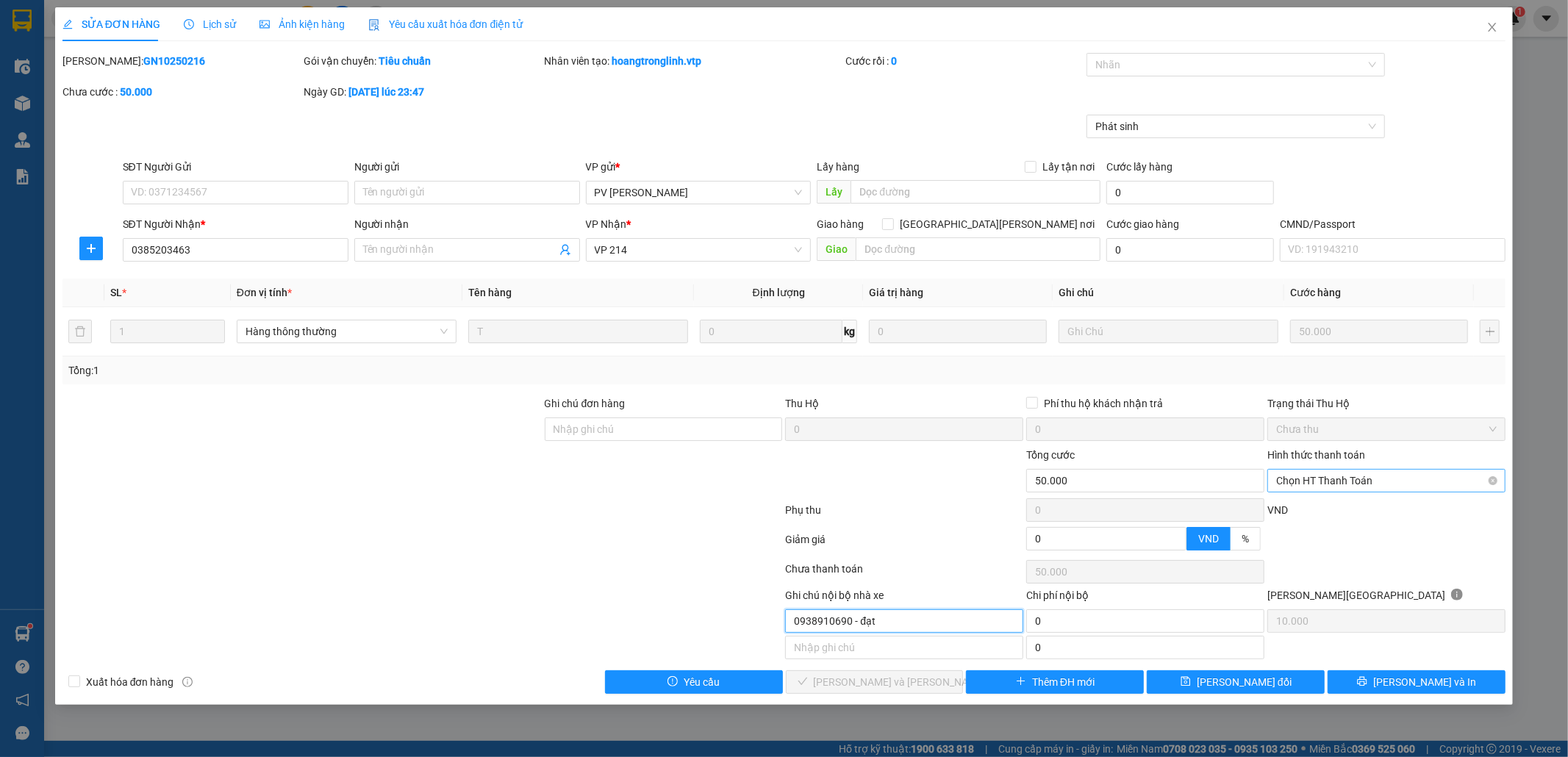
click at [1384, 480] on span "Chọn HT Thanh Toán" at bounding box center [1386, 480] width 221 height 22
type input "0938910690 - đạt"
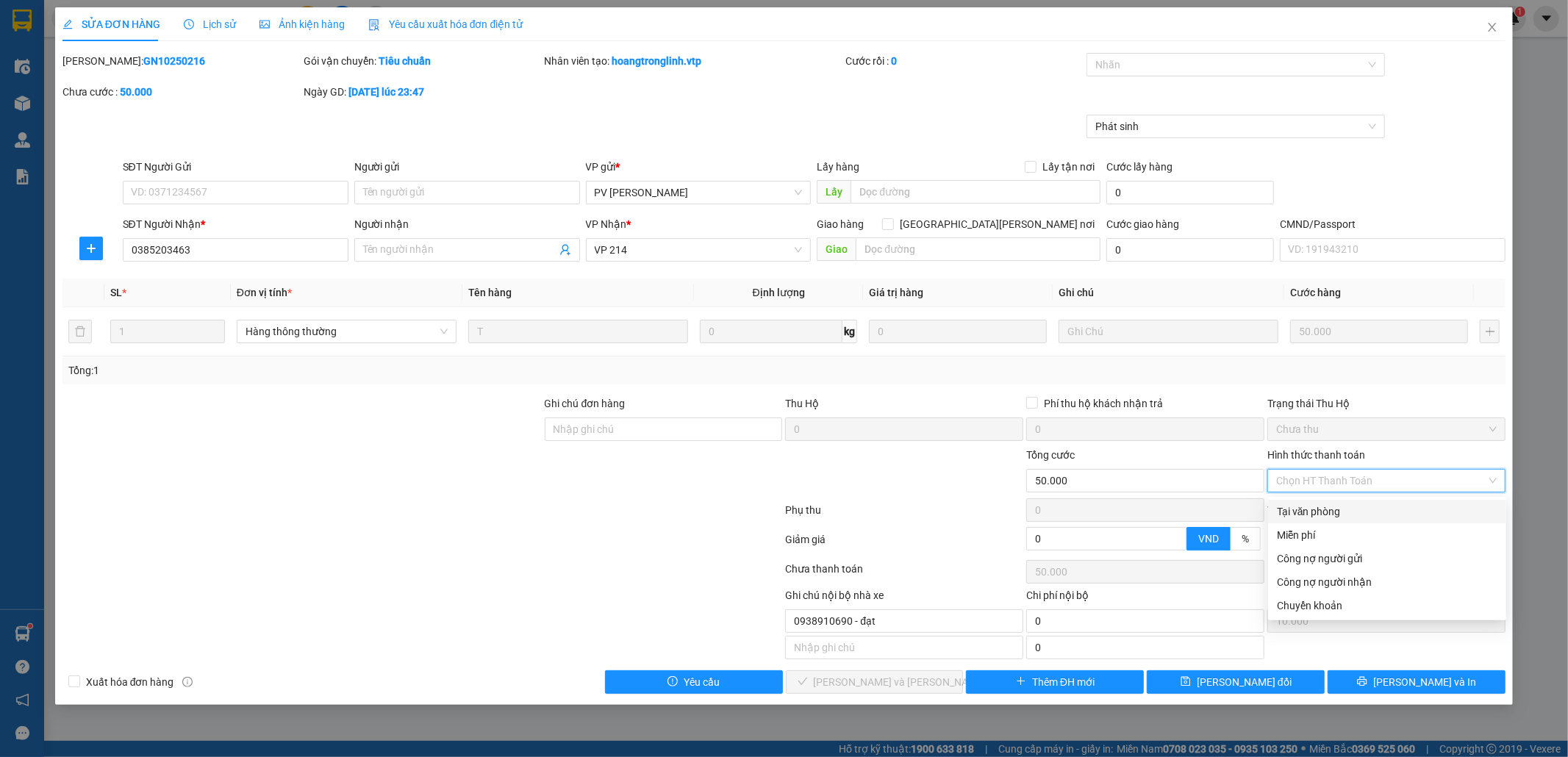
click at [1377, 504] on div "Tại văn phòng" at bounding box center [1387, 512] width 221 height 16
type input "0"
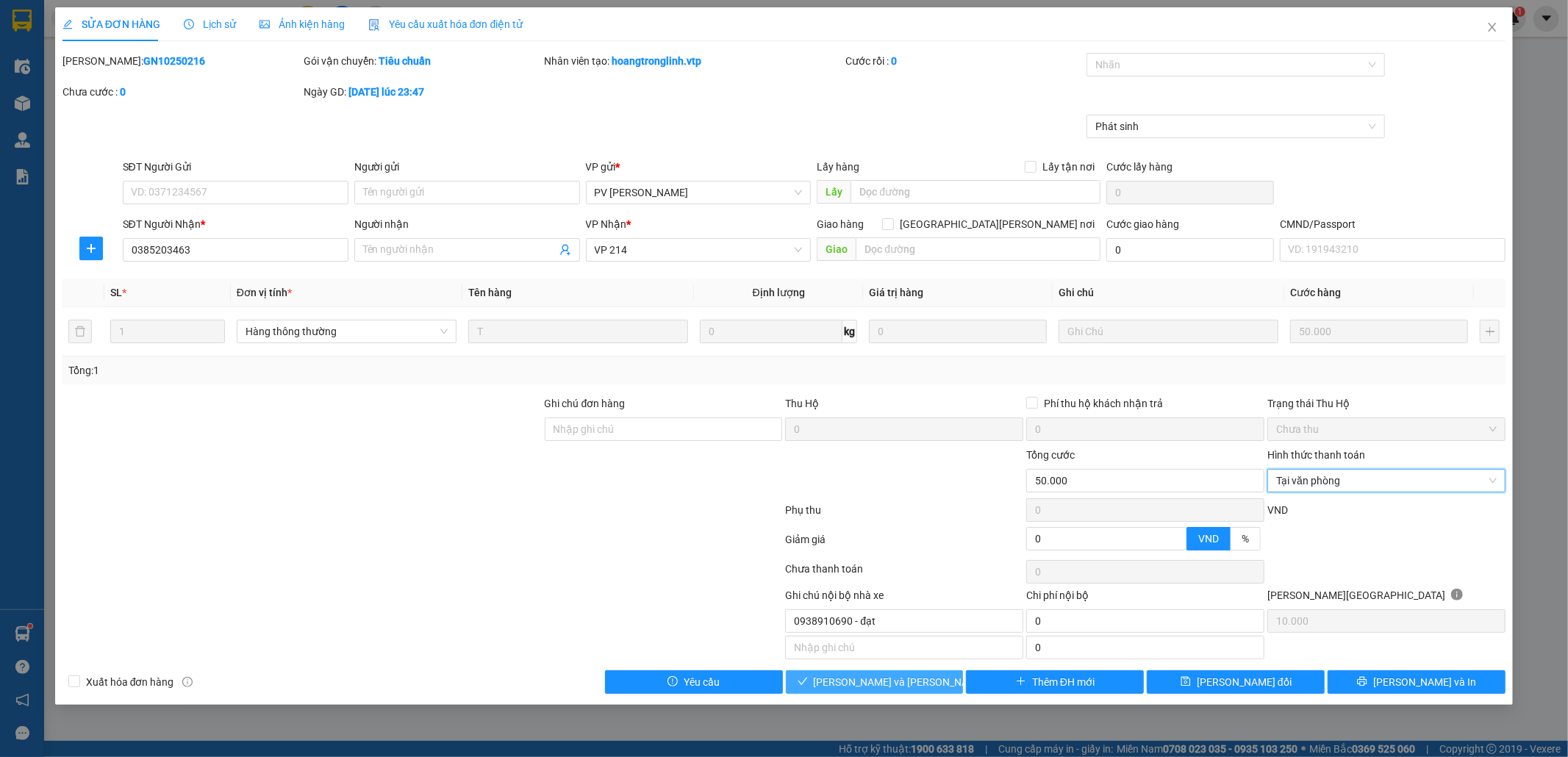
click at [904, 686] on span "[PERSON_NAME] và [PERSON_NAME] hàng" at bounding box center [913, 682] width 199 height 16
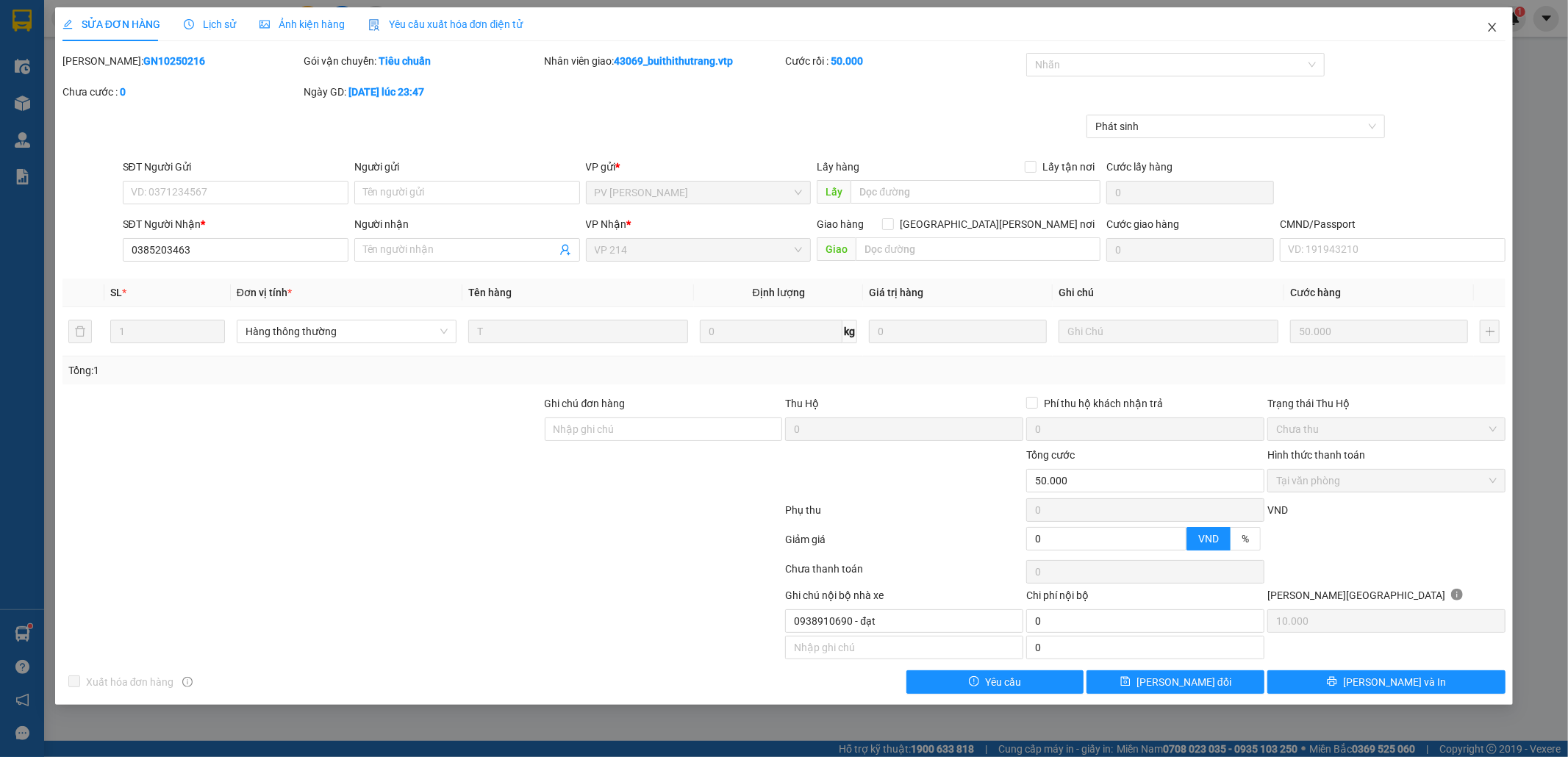
click at [1491, 25] on icon "close" at bounding box center [1493, 27] width 8 height 9
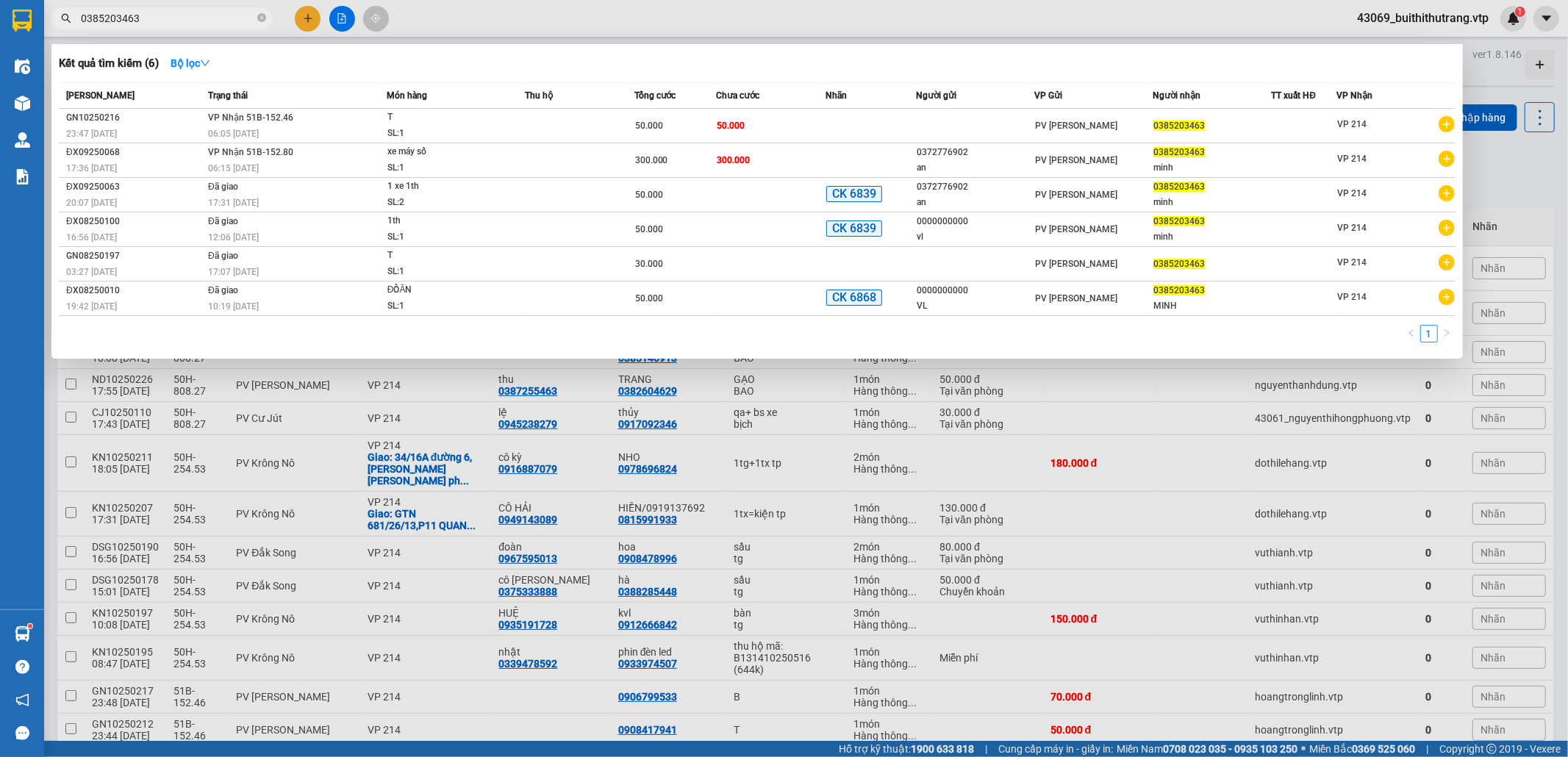
click at [175, 12] on input "0385203463" at bounding box center [168, 19] width 174 height 16
drag, startPoint x: 161, startPoint y: 20, endPoint x: 60, endPoint y: 28, distance: 101.3
click at [60, 28] on span "0385203463" at bounding box center [161, 18] width 221 height 22
type input "0981505768"
